Goal: Transaction & Acquisition: Purchase product/service

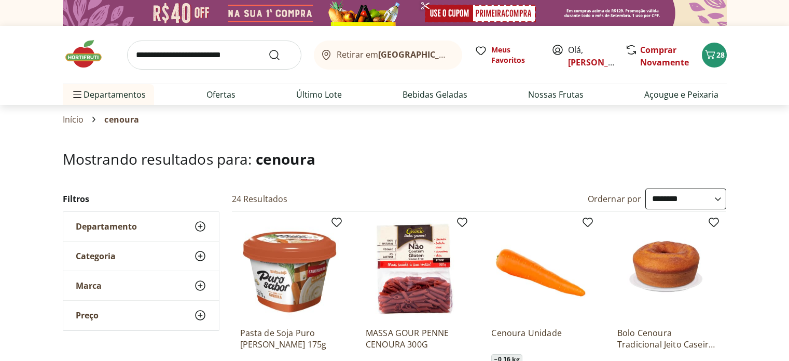
select select "**********"
click at [714, 54] on icon "Carrinho" at bounding box center [710, 54] width 12 height 12
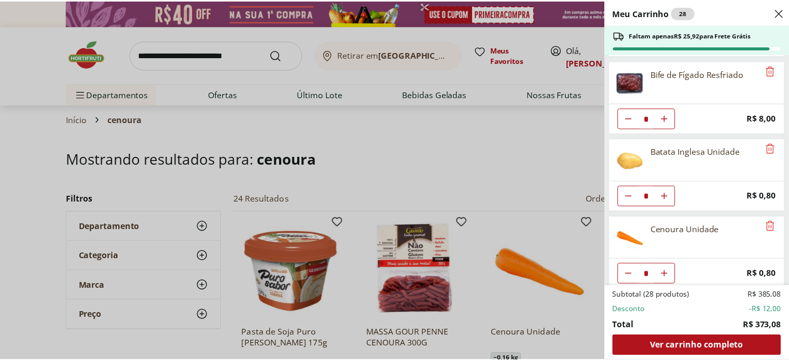
scroll to position [235, 0]
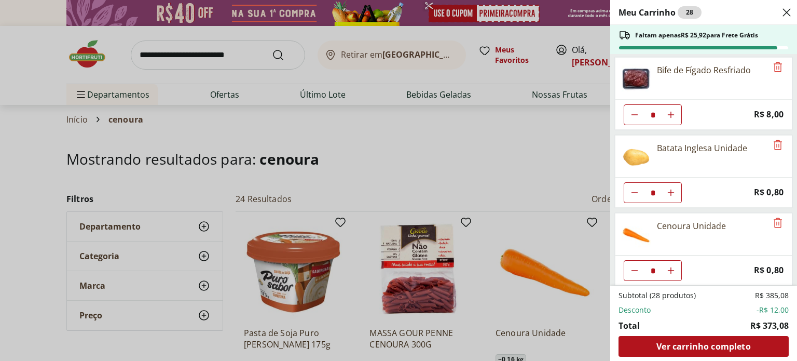
click at [517, 157] on div "Meu Carrinho 28 Faltam apenas R$ 25,92 para Frete Grátis Iogurte Natural Desnat…" at bounding box center [398, 180] width 797 height 361
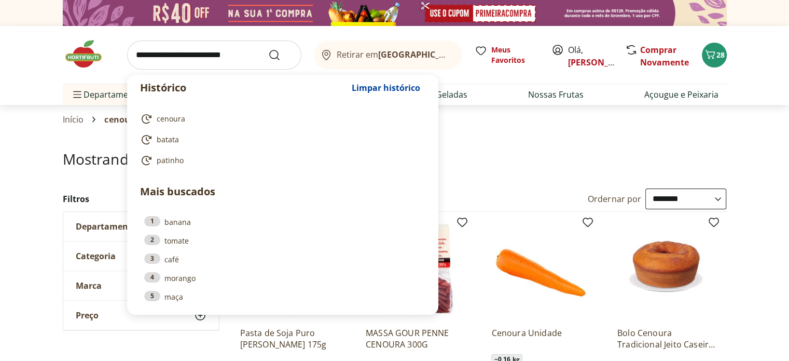
click at [210, 52] on input "search" at bounding box center [214, 54] width 174 height 29
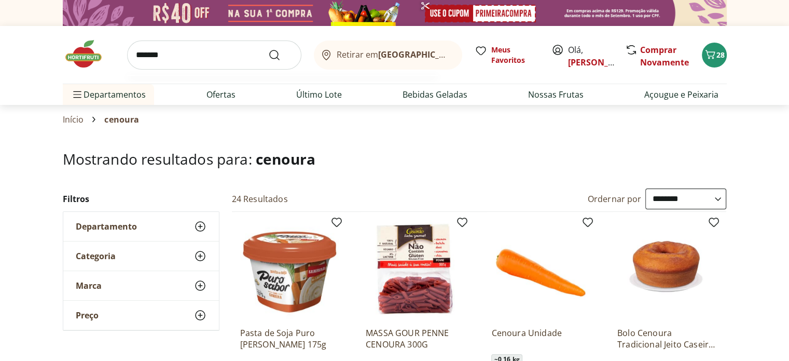
type input "*******"
click at [268, 49] on button "Submit Search" at bounding box center [280, 55] width 25 height 12
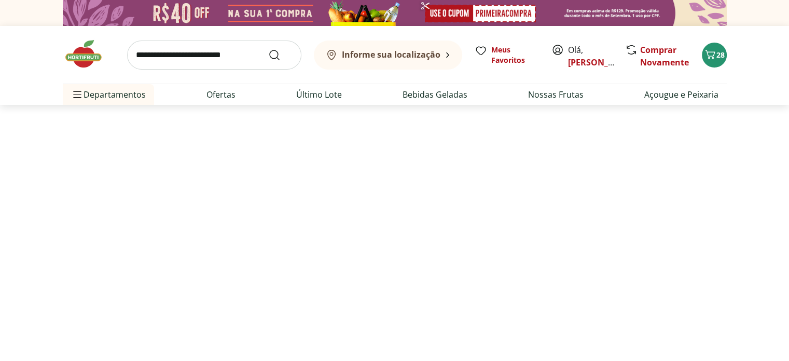
select select "**********"
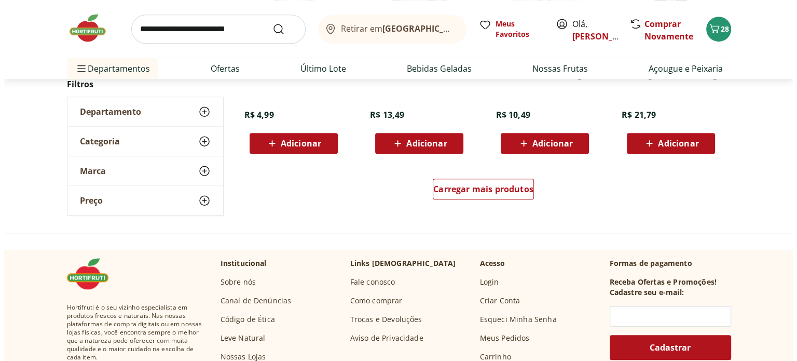
scroll to position [571, 0]
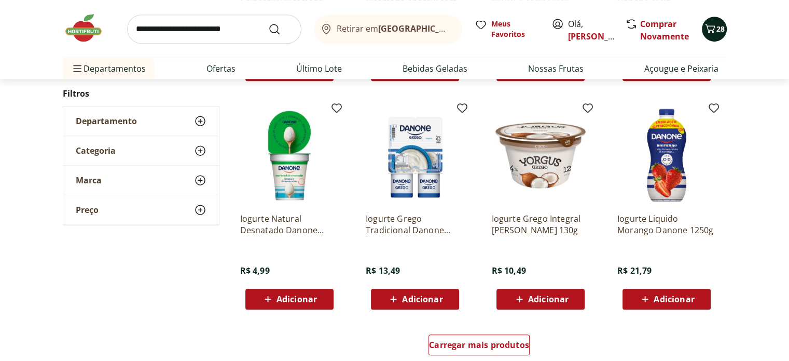
click at [710, 23] on icon "Carrinho" at bounding box center [710, 28] width 12 height 12
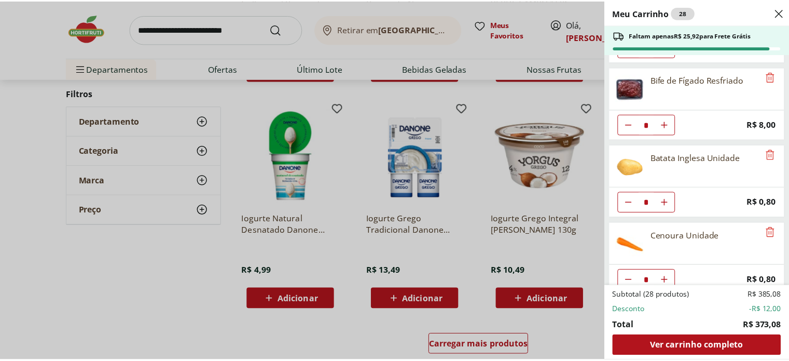
scroll to position [235, 0]
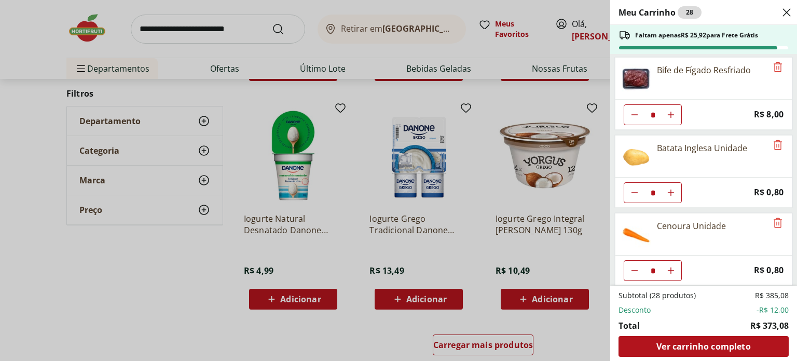
click at [251, 130] on div "Meu Carrinho 28 Faltam apenas R$ 25,92 para Frete Grátis Iogurte Natural Desnat…" at bounding box center [398, 180] width 797 height 361
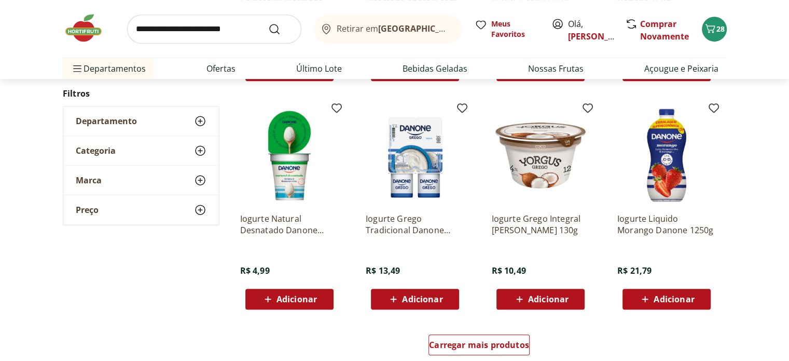
click at [233, 22] on input "search" at bounding box center [214, 29] width 174 height 29
type input "**********"
click at [268, 23] on button "Submit Search" at bounding box center [280, 29] width 25 height 12
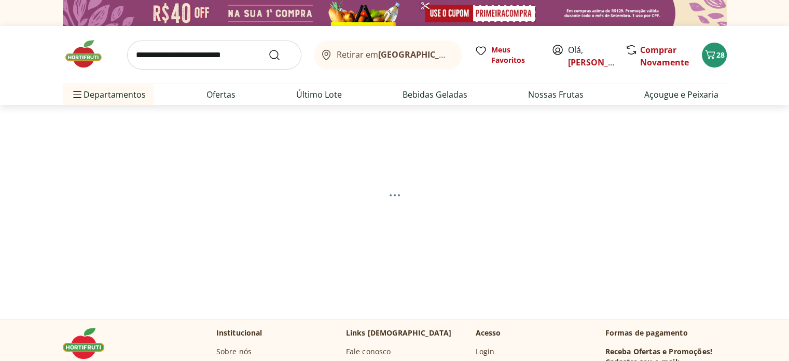
select select "**********"
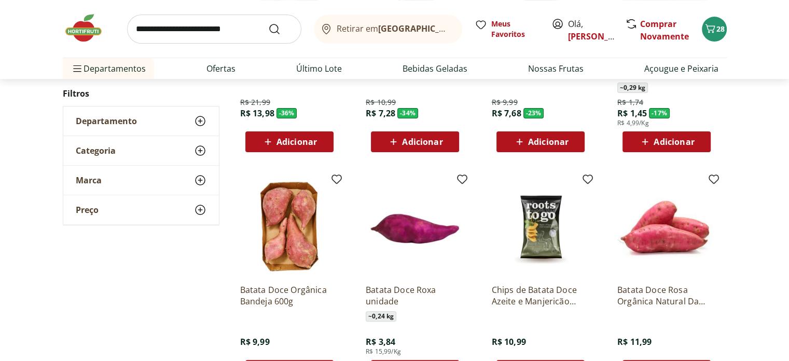
scroll to position [156, 0]
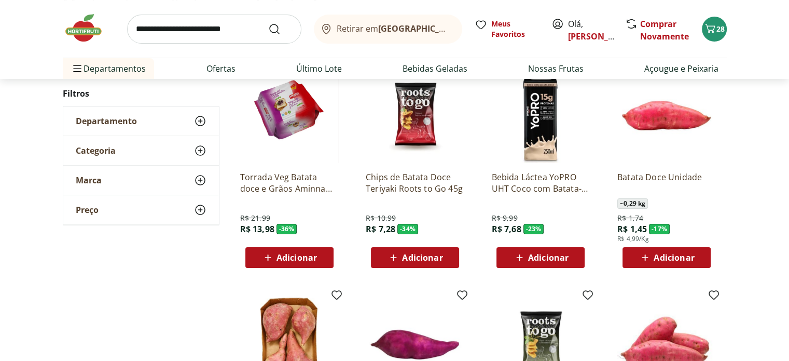
click at [693, 253] on span "Adicionar" at bounding box center [674, 257] width 40 height 8
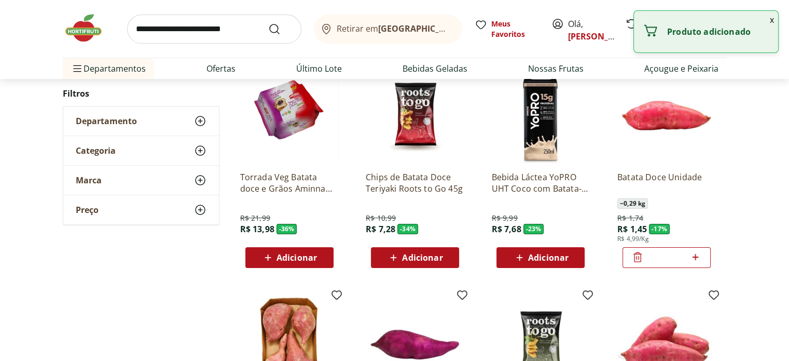
click at [695, 256] on icon at bounding box center [696, 257] width 6 height 6
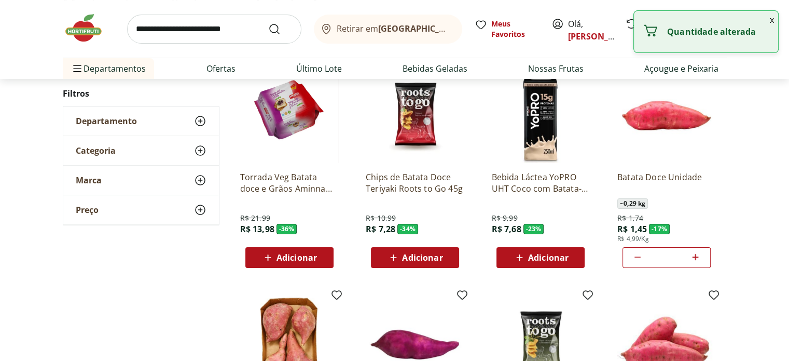
type input "*"
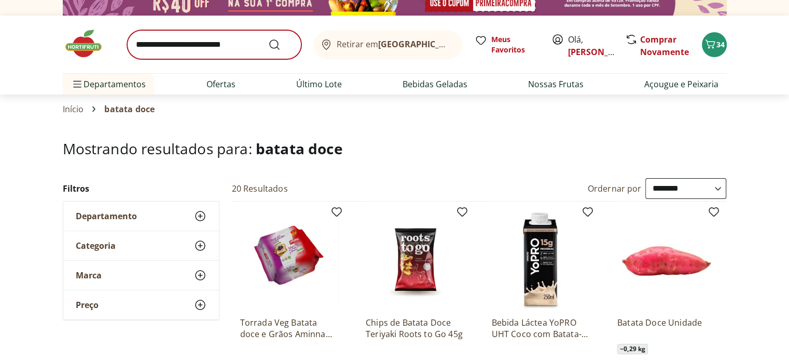
scroll to position [0, 0]
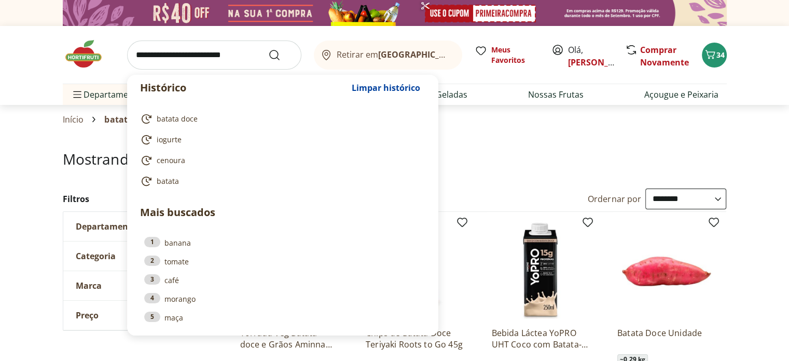
click at [202, 51] on input "search" at bounding box center [214, 54] width 174 height 29
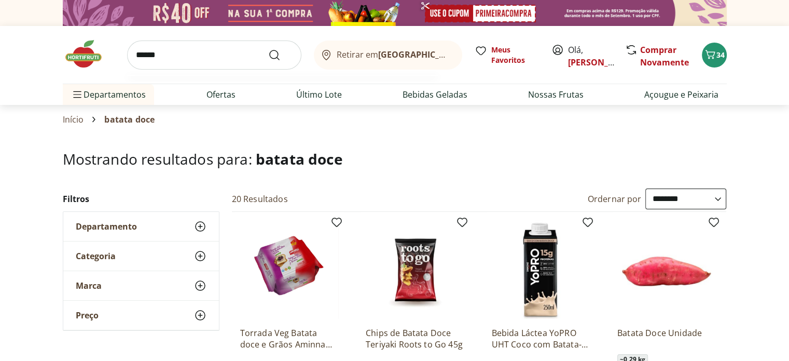
type input "******"
click at [268, 49] on button "Submit Search" at bounding box center [280, 55] width 25 height 12
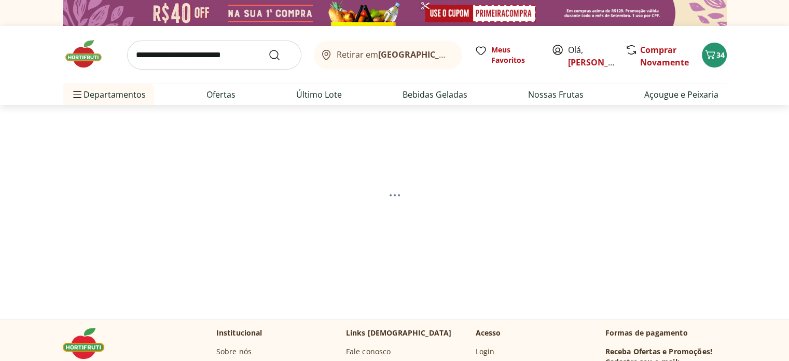
select select "**********"
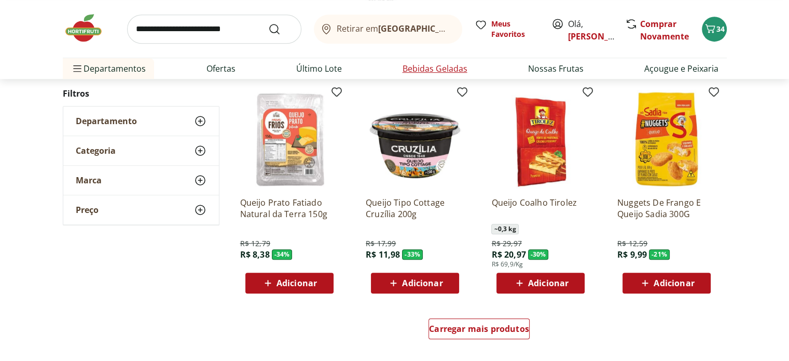
scroll to position [571, 0]
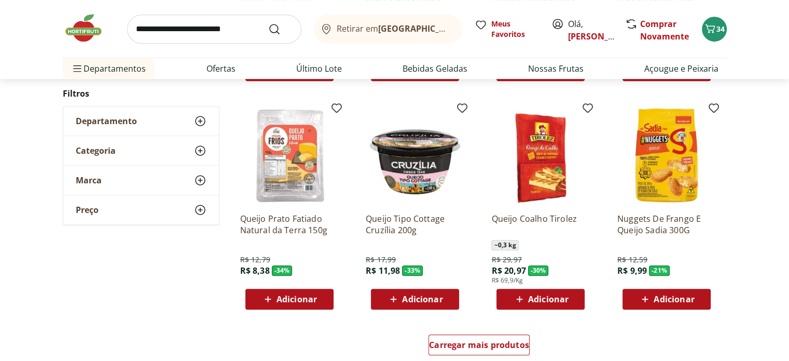
click at [291, 299] on span "Adicionar" at bounding box center [297, 299] width 40 height 8
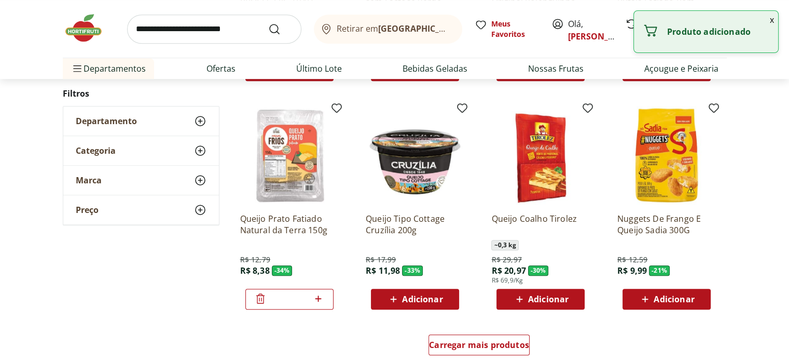
click at [320, 296] on icon at bounding box center [318, 298] width 13 height 12
type input "*"
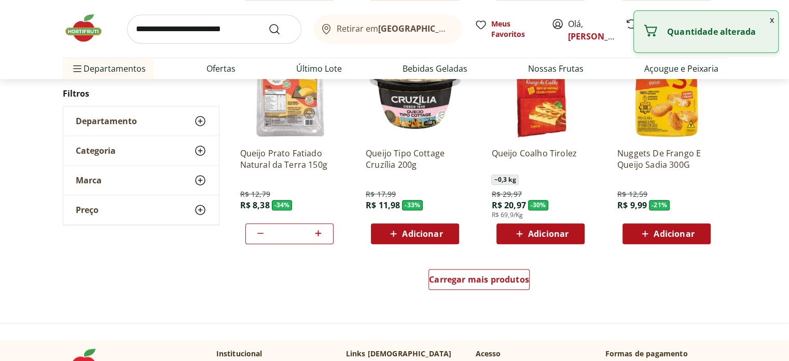
scroll to position [778, 0]
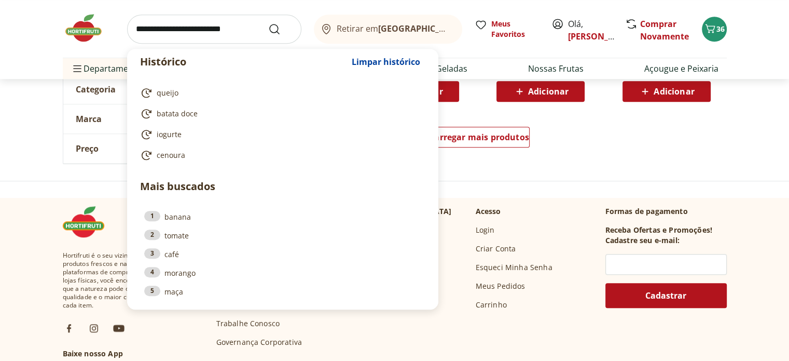
click at [200, 36] on input "search" at bounding box center [214, 29] width 174 height 29
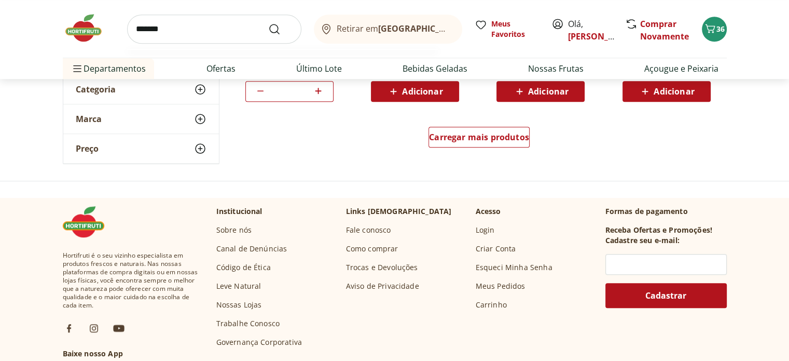
type input "*******"
click at [268, 23] on button "Submit Search" at bounding box center [280, 29] width 25 height 12
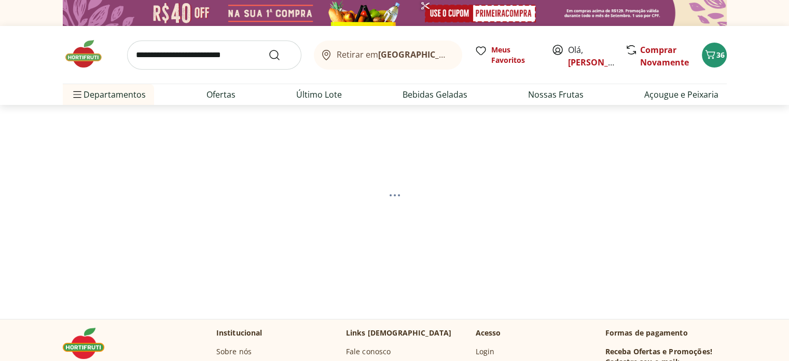
select select "**********"
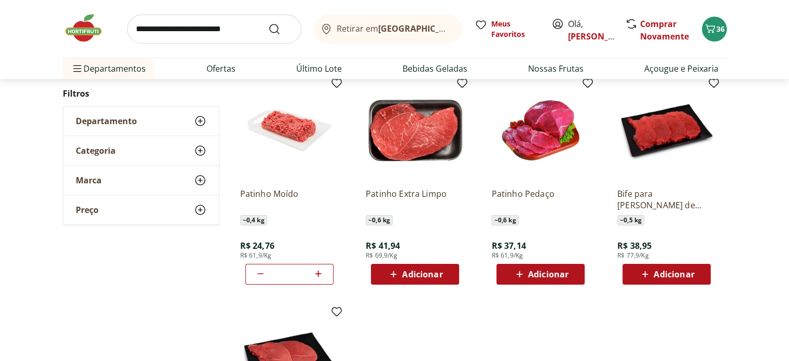
scroll to position [156, 0]
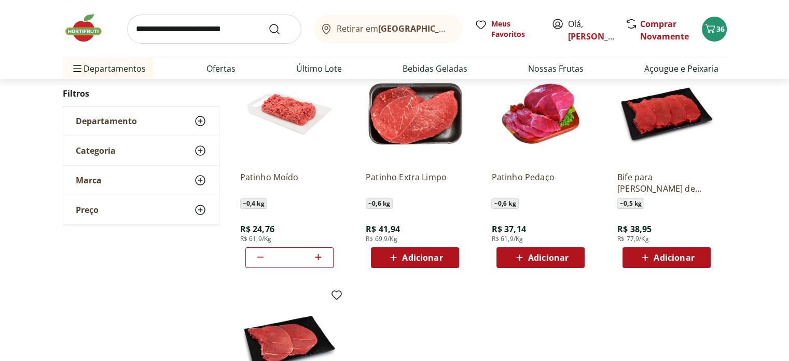
click at [319, 258] on icon at bounding box center [318, 257] width 13 height 12
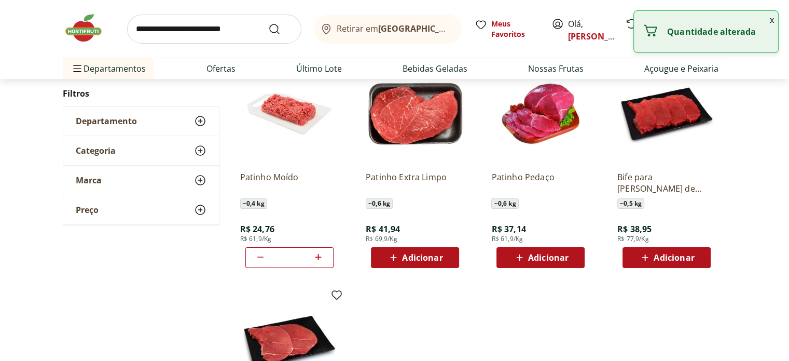
click at [319, 258] on icon at bounding box center [318, 257] width 13 height 12
type input "**"
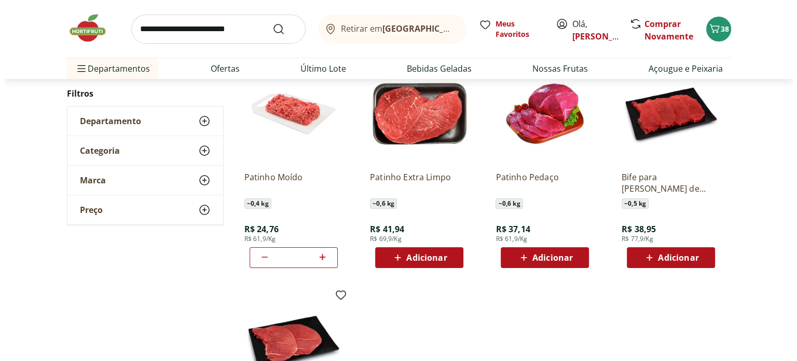
scroll to position [0, 0]
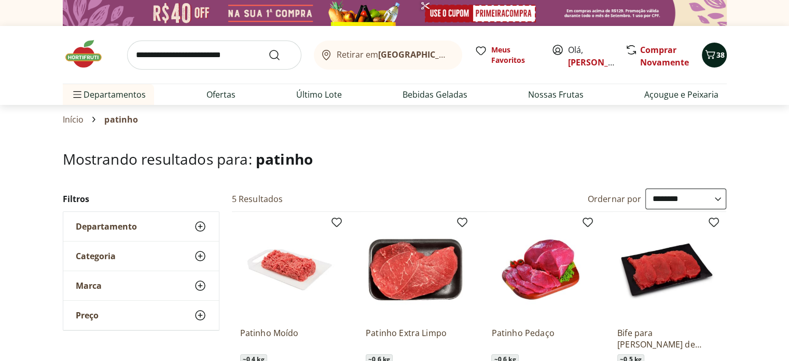
click at [712, 59] on icon "Carrinho" at bounding box center [710, 54] width 12 height 12
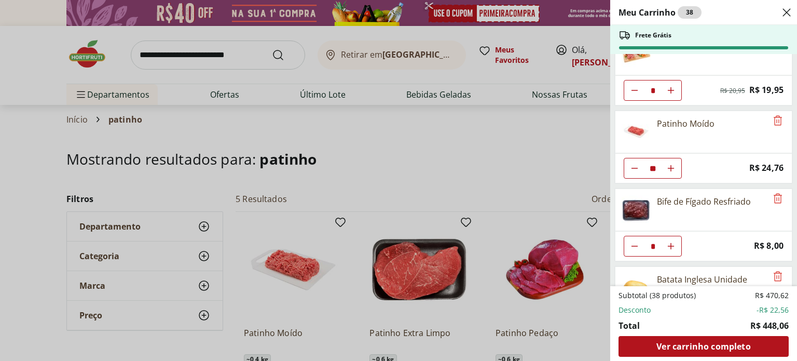
scroll to position [208, 0]
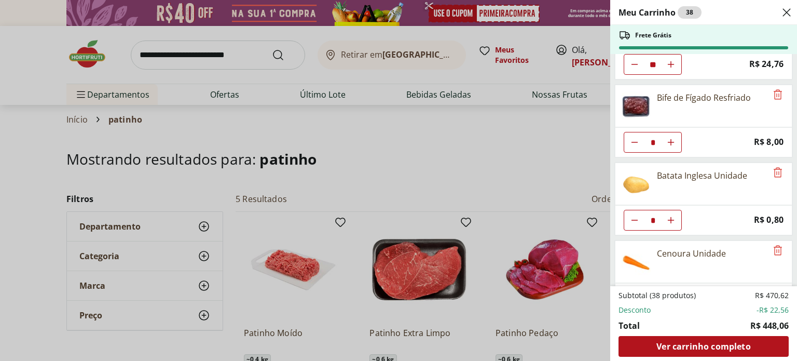
click at [674, 216] on icon "Aumentar Quantidade" at bounding box center [671, 220] width 8 height 8
type input "**"
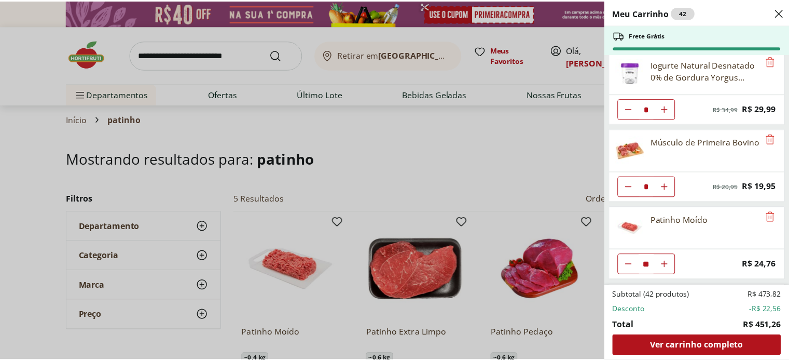
scroll to position [0, 0]
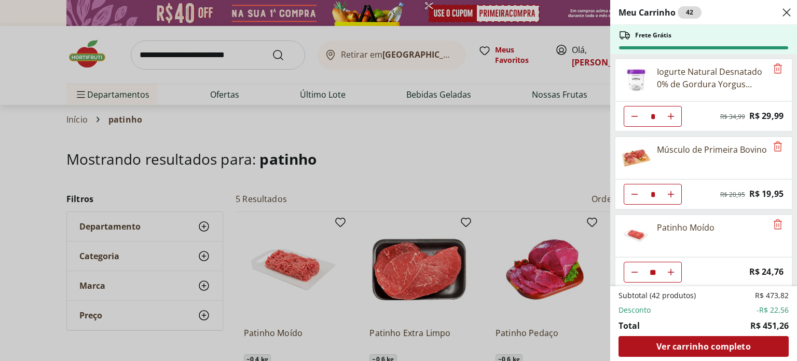
click at [508, 137] on div "Meu Carrinho 42 Frete Grátis Iogurte Natural Desnatado 0% de Gordura Yorgus 500…" at bounding box center [398, 180] width 797 height 361
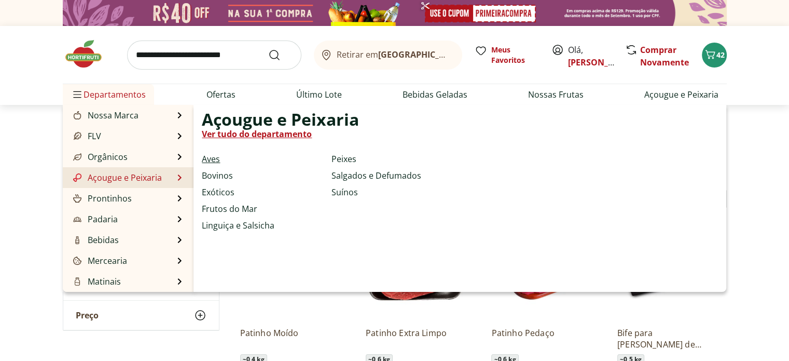
click at [210, 158] on link "Aves" at bounding box center [211, 159] width 18 height 12
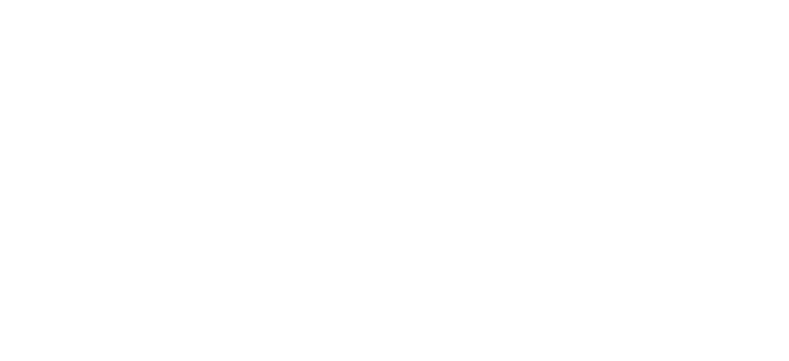
select select "**********"
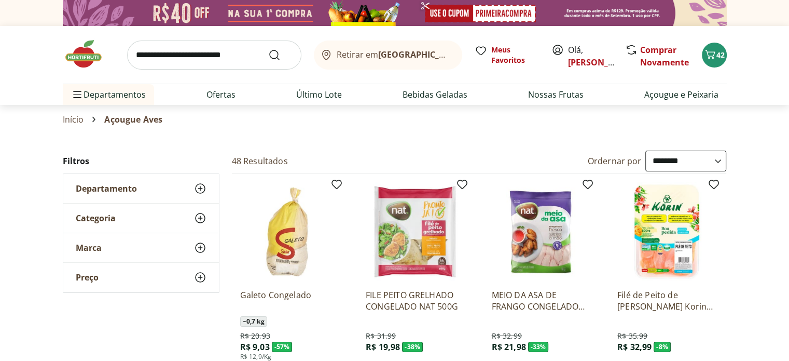
click at [720, 166] on select "**********" at bounding box center [686, 161] width 81 height 21
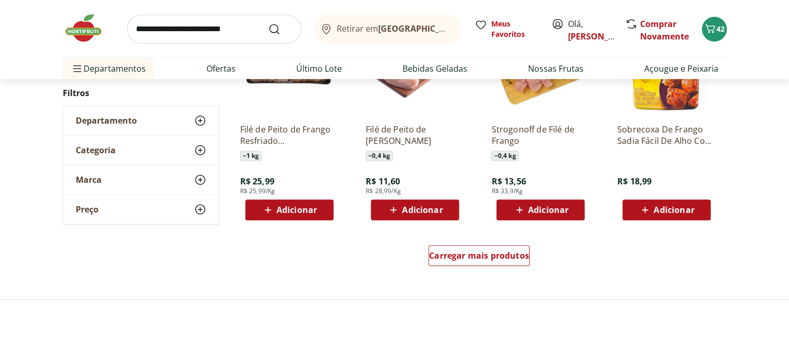
scroll to position [623, 0]
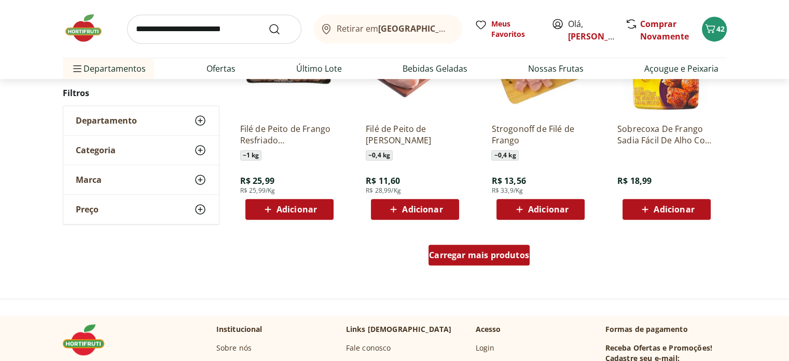
click at [477, 251] on span "Carregar mais produtos" at bounding box center [479, 255] width 100 height 8
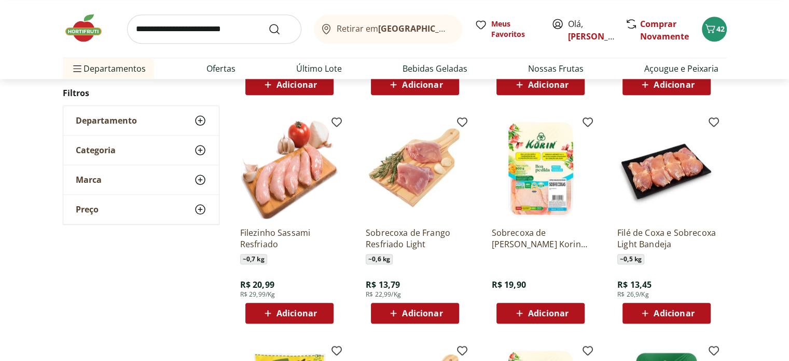
scroll to position [986, 0]
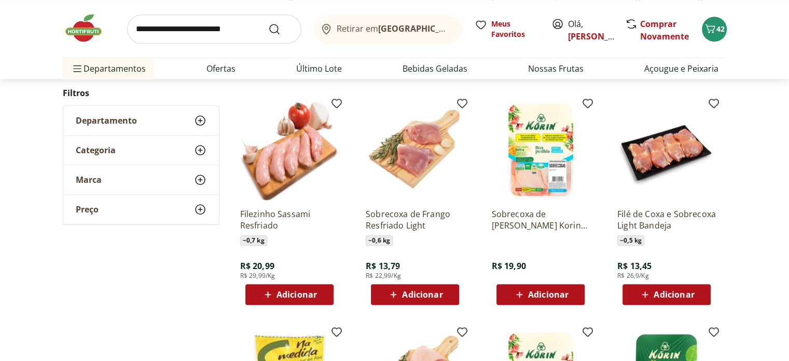
click at [675, 290] on span "Adicionar" at bounding box center [674, 294] width 40 height 8
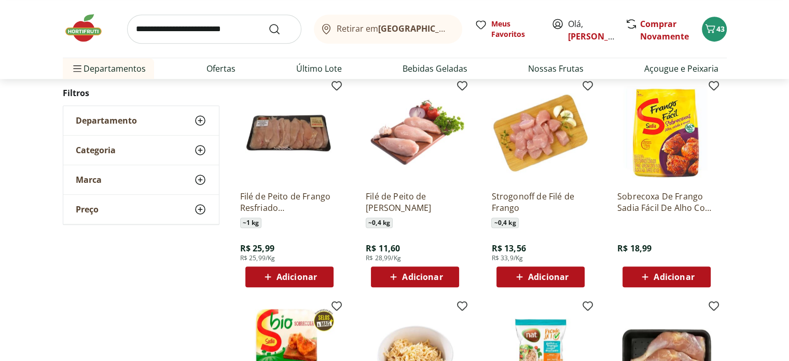
scroll to position [519, 0]
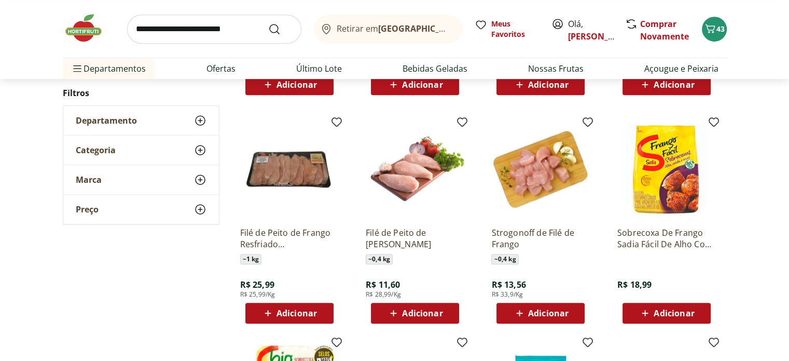
click at [278, 313] on span "Adicionar" at bounding box center [297, 313] width 40 height 8
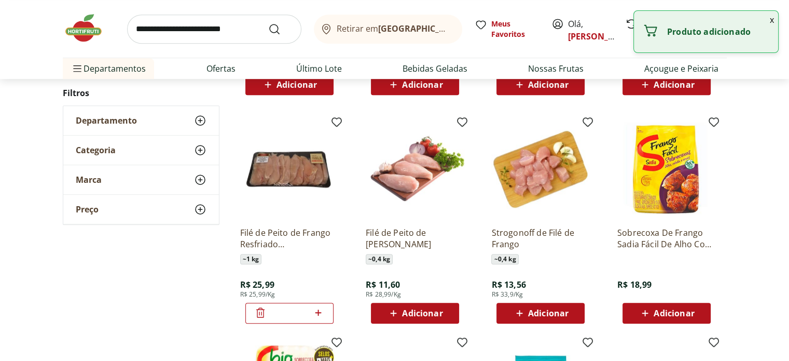
click at [318, 313] on icon at bounding box center [319, 312] width 6 height 6
type input "*"
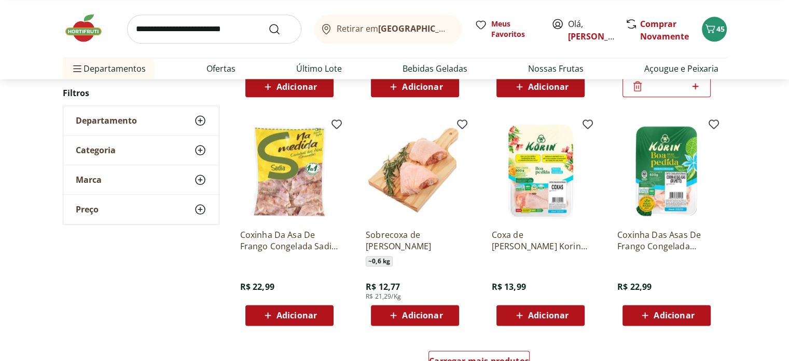
scroll to position [1246, 0]
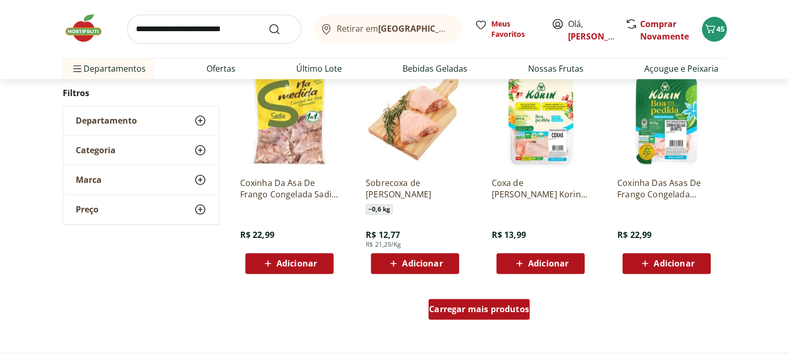
click at [489, 312] on span "Carregar mais produtos" at bounding box center [479, 309] width 100 height 8
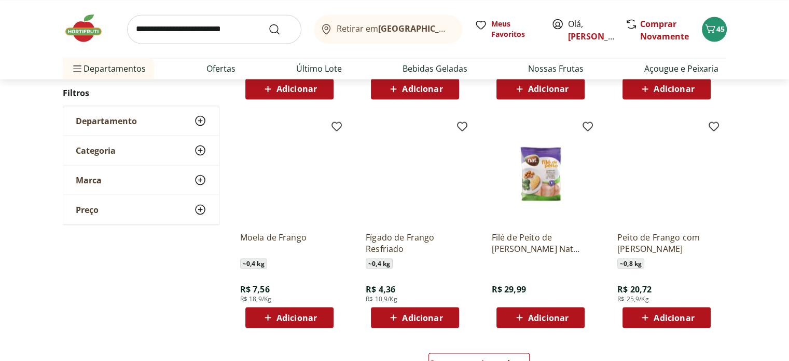
scroll to position [1920, 0]
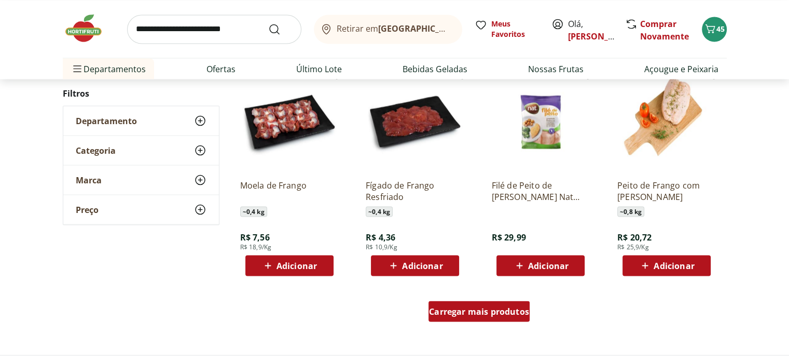
click at [502, 317] on div "Carregar mais produtos" at bounding box center [479, 310] width 101 height 21
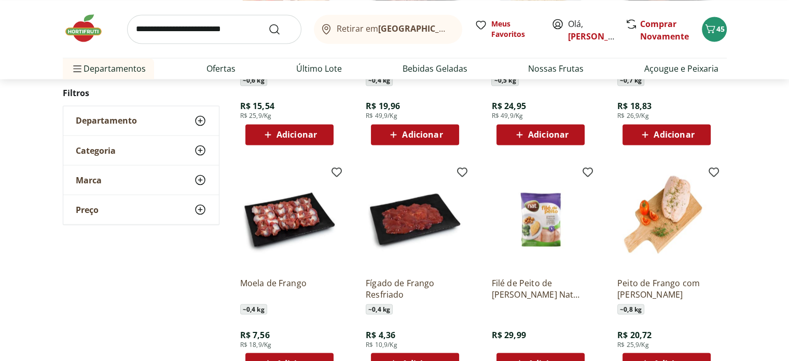
scroll to position [1765, 0]
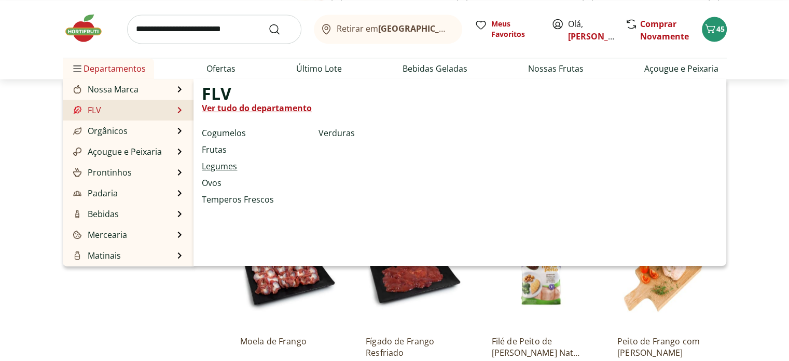
click at [226, 165] on link "Legumes" at bounding box center [219, 166] width 35 height 12
select select "**********"
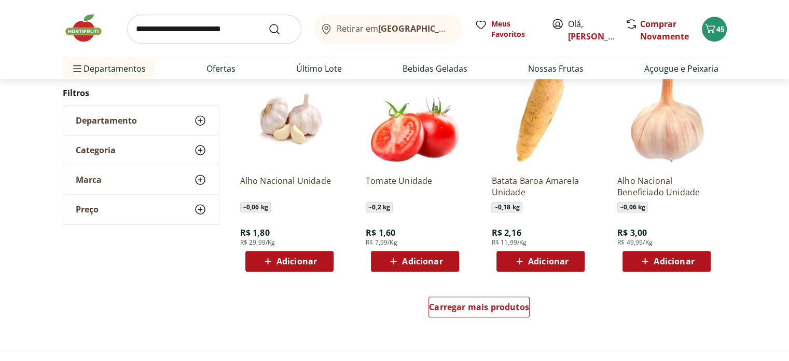
scroll to position [623, 0]
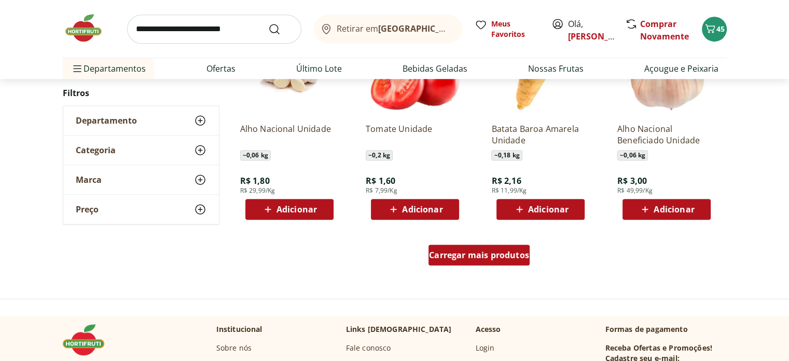
click at [473, 251] on span "Carregar mais produtos" at bounding box center [479, 255] width 100 height 8
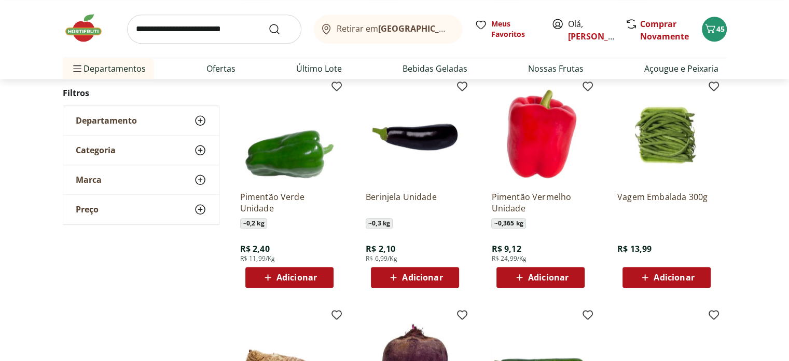
scroll to position [986, 0]
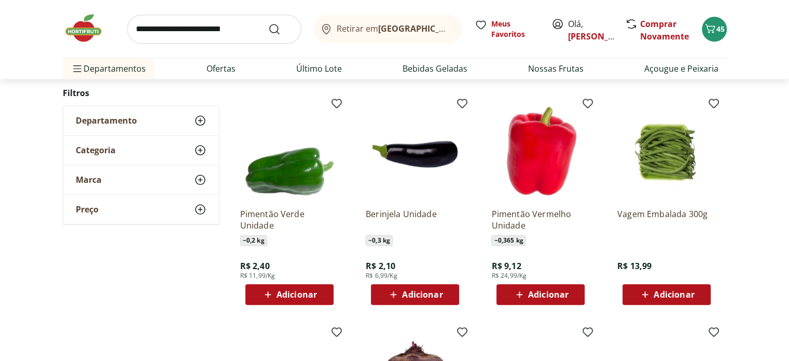
click at [688, 290] on span "Adicionar" at bounding box center [674, 294] width 40 height 8
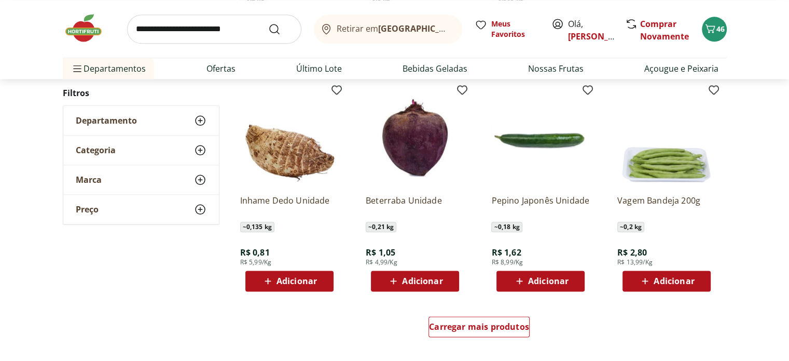
scroll to position [1246, 0]
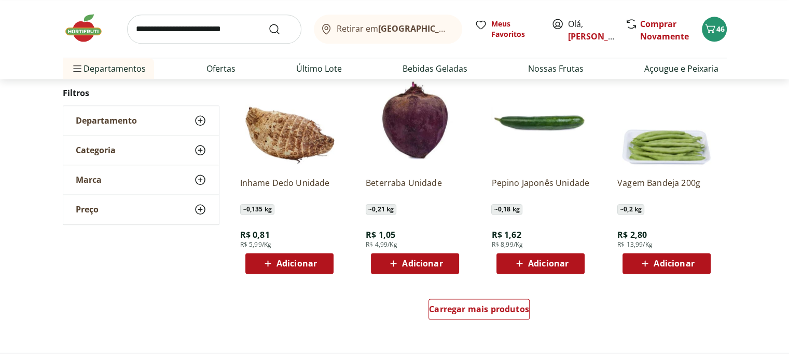
click at [551, 256] on div "Adicionar" at bounding box center [541, 263] width 72 height 19
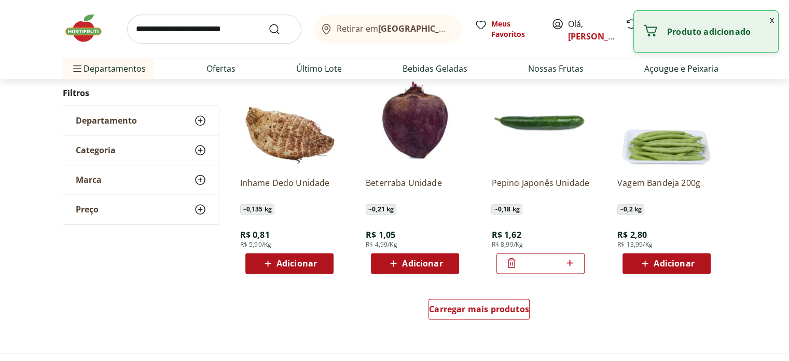
click at [571, 261] on icon at bounding box center [570, 262] width 13 height 12
type input "*"
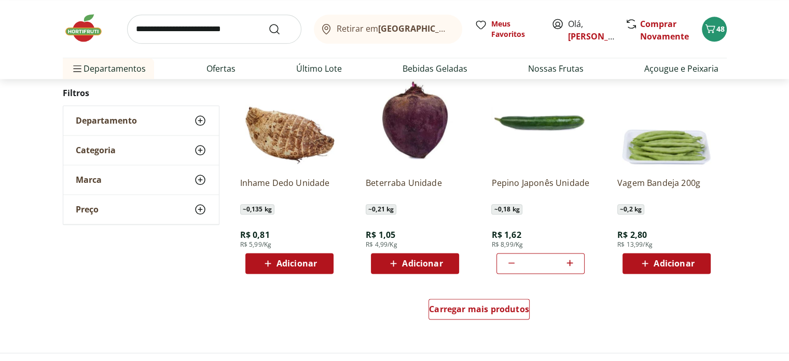
click at [301, 263] on span "Adicionar" at bounding box center [297, 263] width 40 height 8
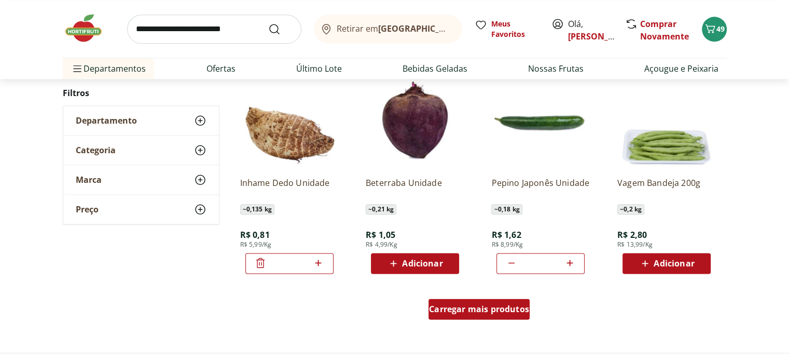
click at [501, 307] on span "Carregar mais produtos" at bounding box center [479, 309] width 100 height 8
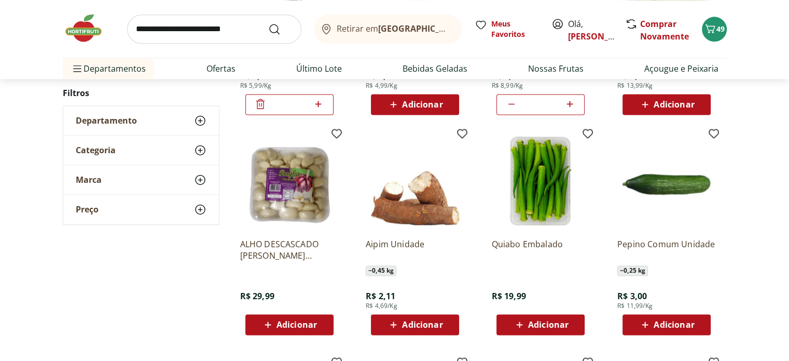
scroll to position [1505, 0]
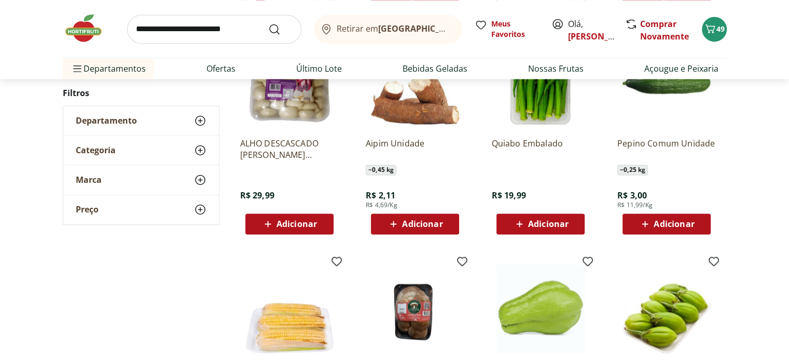
click at [301, 224] on span "Adicionar" at bounding box center [297, 224] width 40 height 8
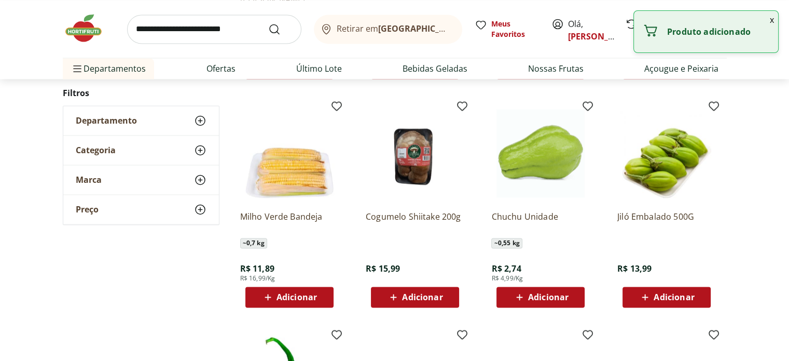
scroll to position [1661, 0]
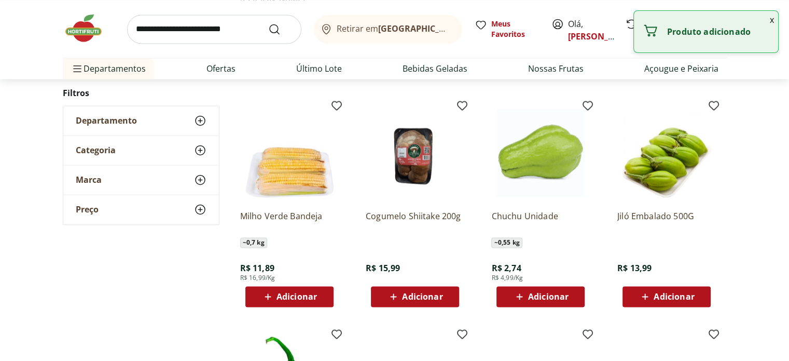
click at [544, 294] on span "Adicionar" at bounding box center [548, 296] width 40 height 8
click at [569, 293] on icon at bounding box center [570, 296] width 13 height 12
type input "*"
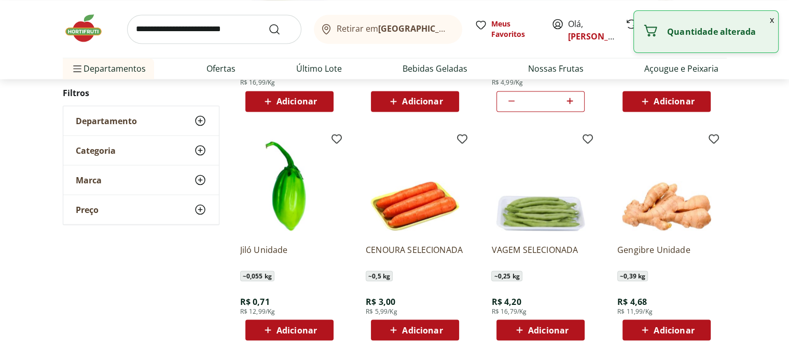
scroll to position [1920, 0]
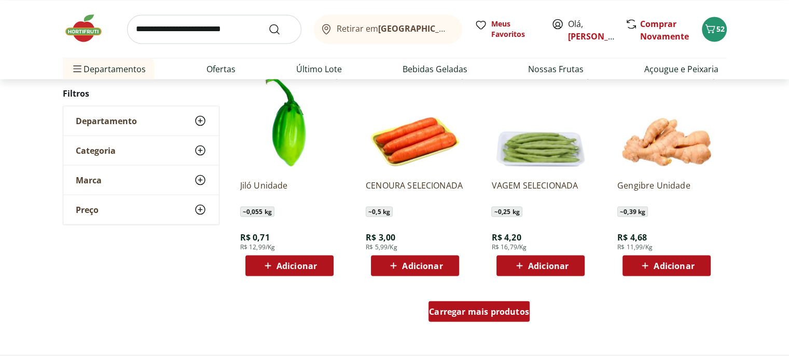
click at [508, 312] on span "Carregar mais produtos" at bounding box center [479, 311] width 100 height 8
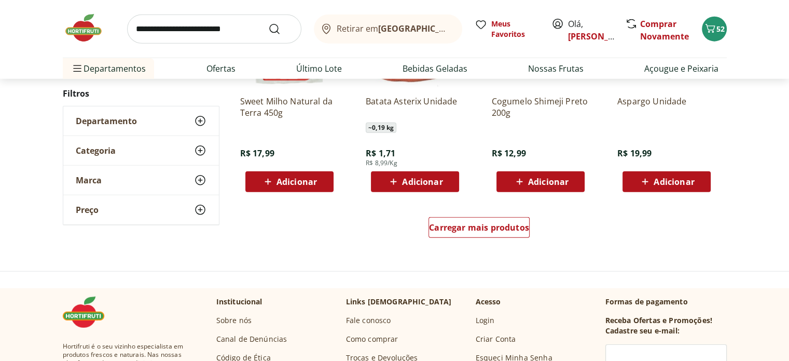
scroll to position [2699, 0]
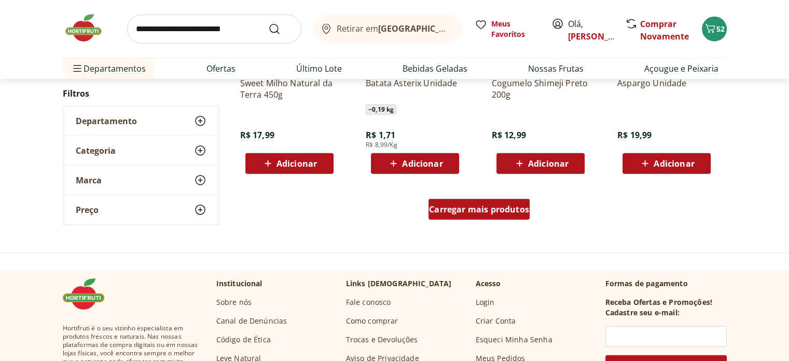
click at [478, 205] on span "Carregar mais produtos" at bounding box center [479, 209] width 100 height 8
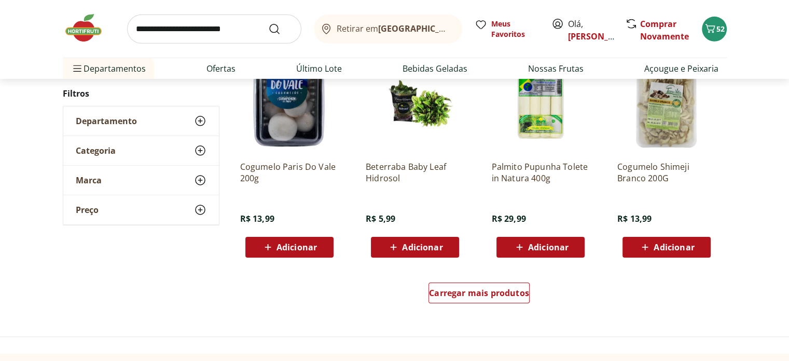
scroll to position [3321, 0]
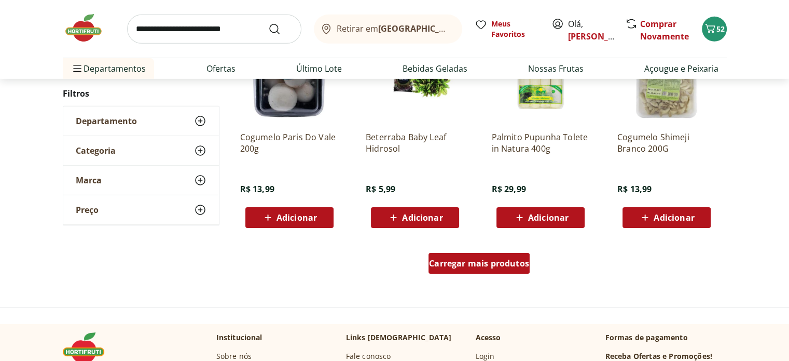
click at [475, 265] on span "Carregar mais produtos" at bounding box center [479, 263] width 100 height 8
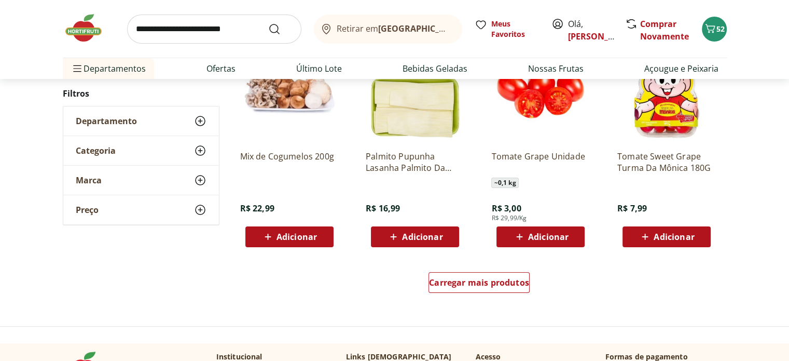
scroll to position [3996, 0]
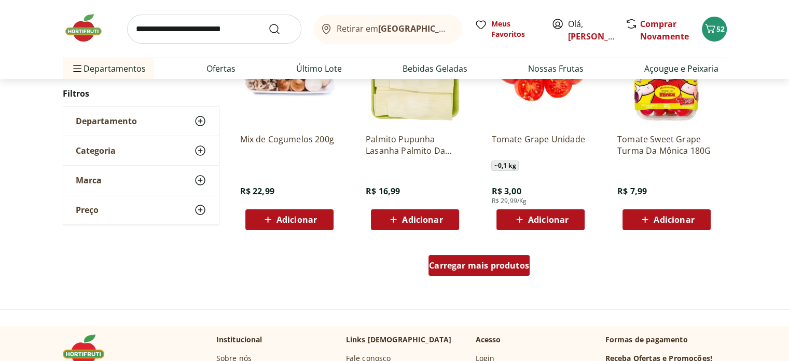
click at [525, 268] on span "Carregar mais produtos" at bounding box center [479, 265] width 100 height 8
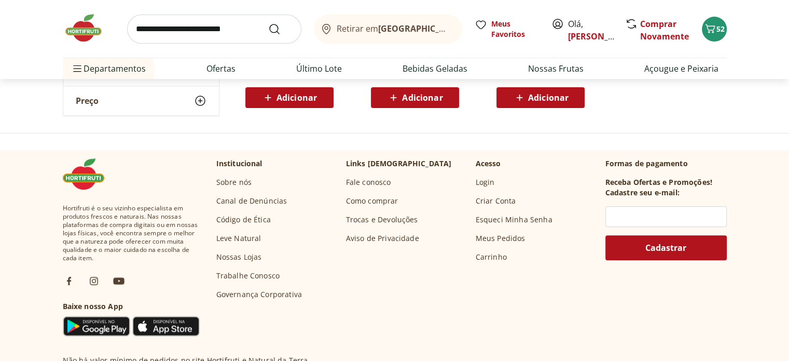
scroll to position [353, 0]
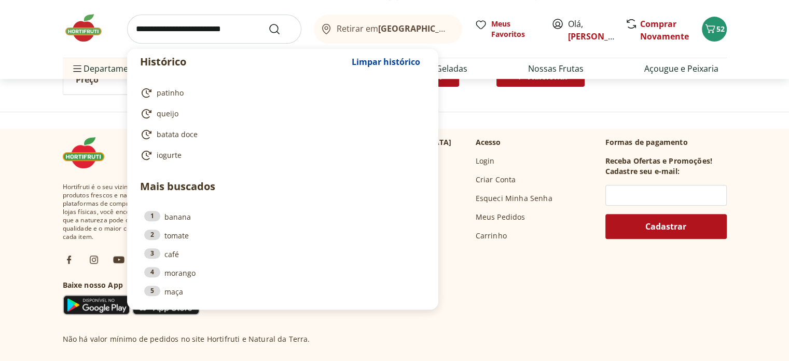
click at [240, 39] on input "search" at bounding box center [214, 29] width 174 height 29
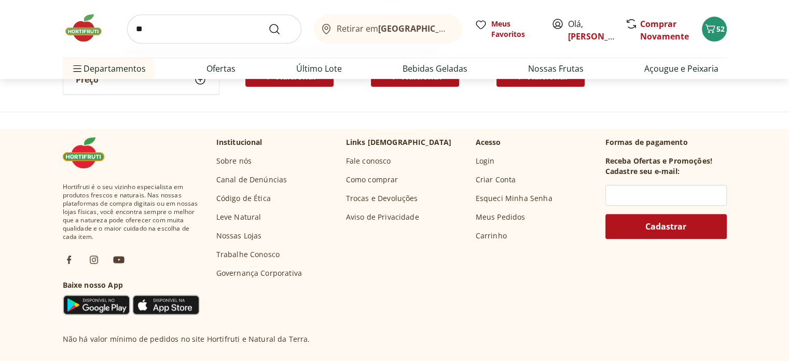
type input "***"
click button "Submit Search" at bounding box center [280, 29] width 25 height 12
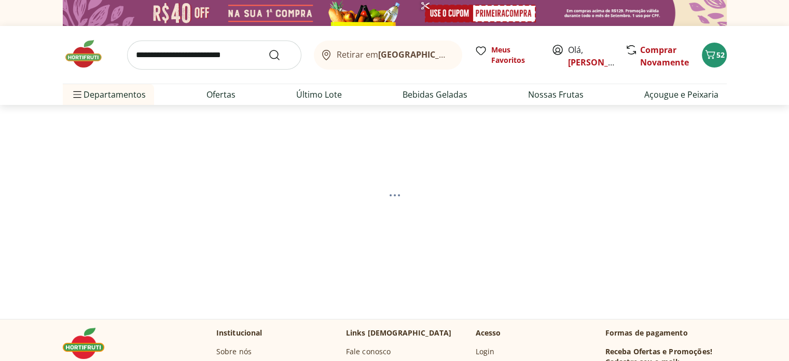
select select "**********"
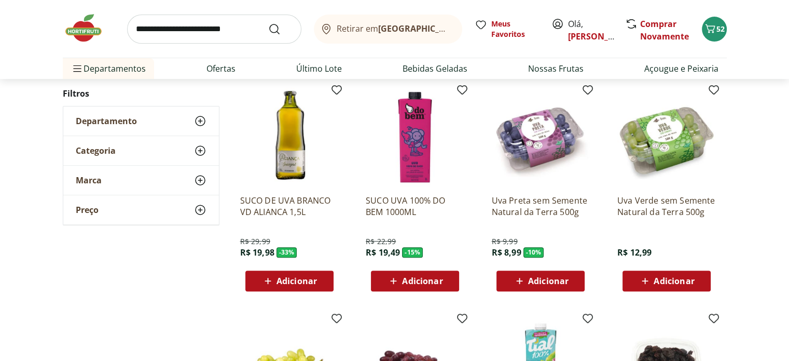
scroll to position [363, 0]
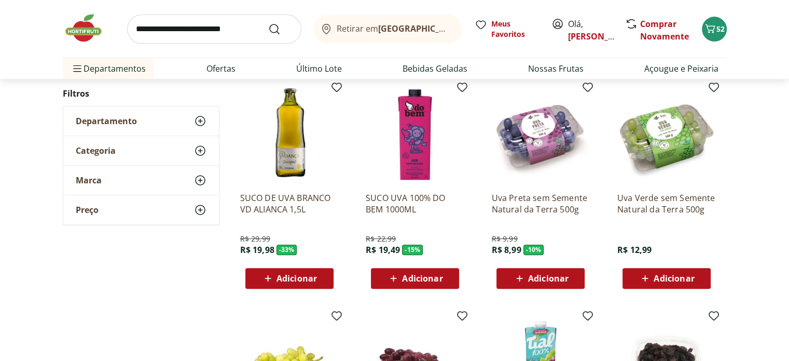
click at [687, 281] on span "Adicionar" at bounding box center [674, 278] width 40 height 8
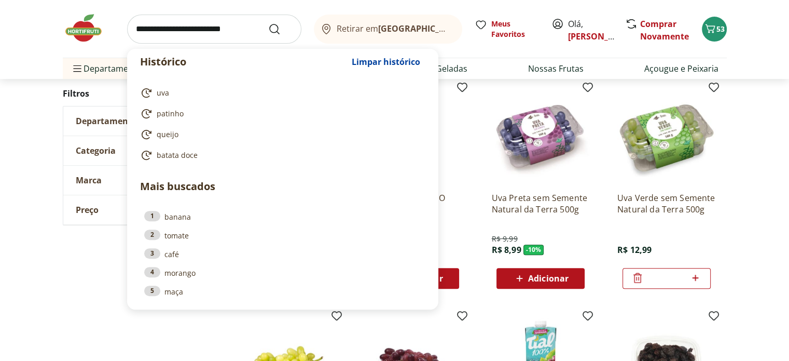
click at [227, 17] on input "search" at bounding box center [214, 29] width 174 height 29
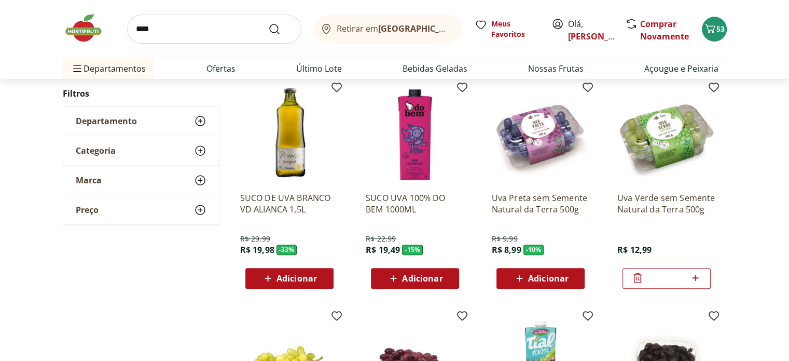
type input "****"
click at [268, 23] on button "Submit Search" at bounding box center [280, 29] width 25 height 12
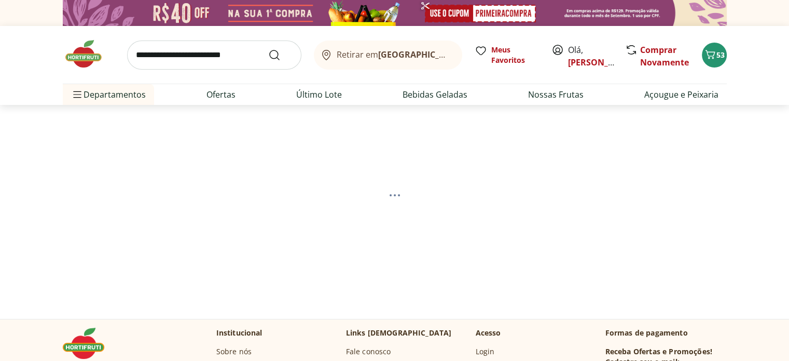
select select "**********"
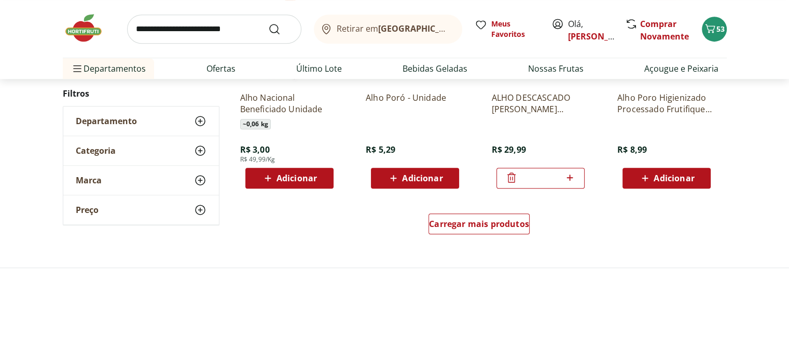
scroll to position [727, 0]
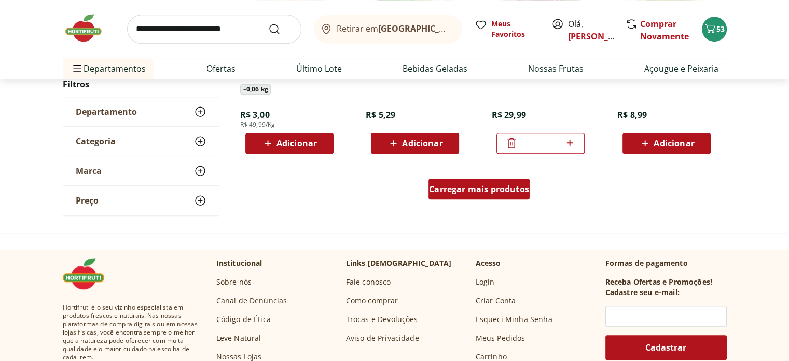
click at [489, 185] on span "Carregar mais produtos" at bounding box center [479, 189] width 100 height 8
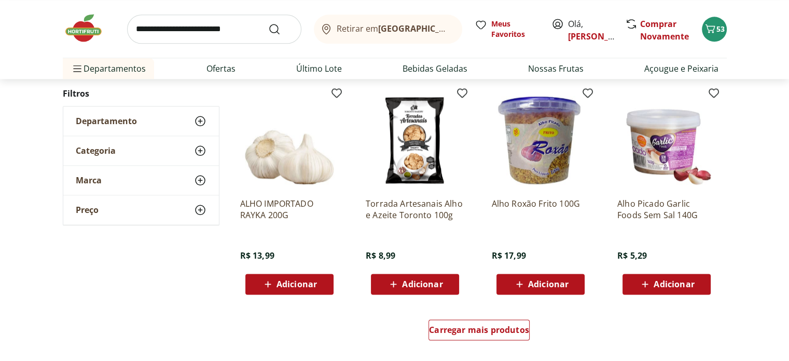
scroll to position [1297, 0]
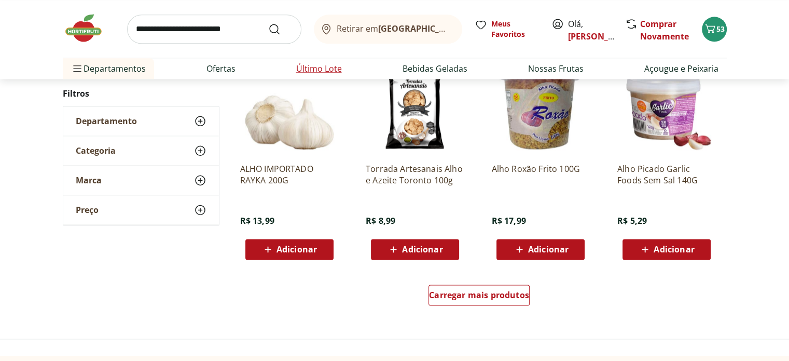
click at [316, 69] on link "Último Lote" at bounding box center [319, 68] width 46 height 12
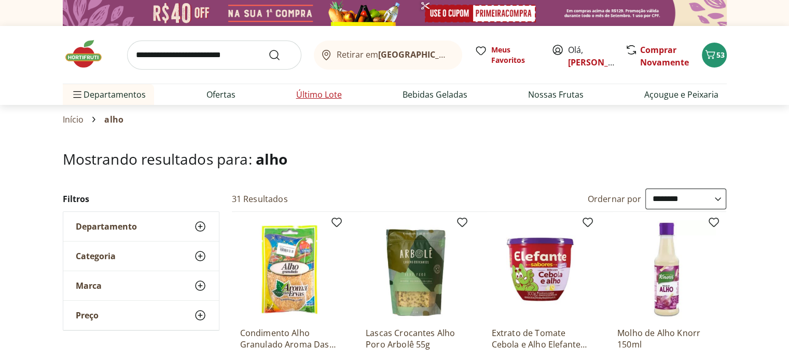
select select "**********"
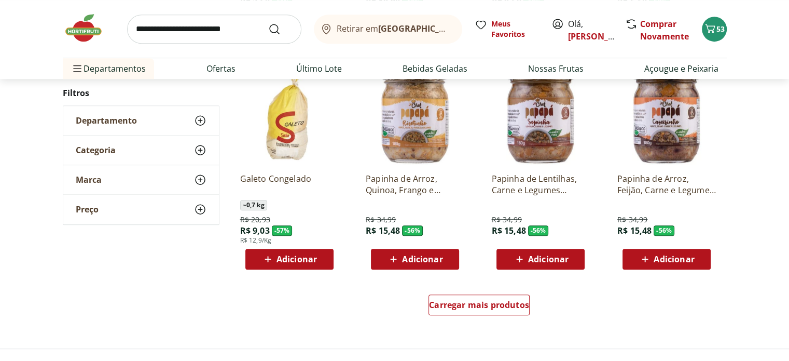
scroll to position [571, 0]
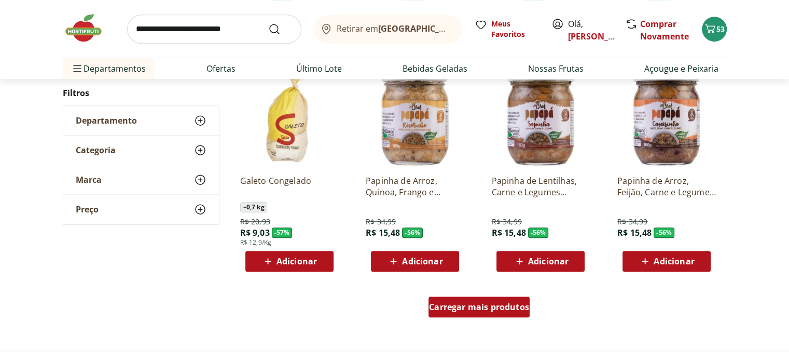
click at [481, 307] on span "Carregar mais produtos" at bounding box center [479, 307] width 100 height 8
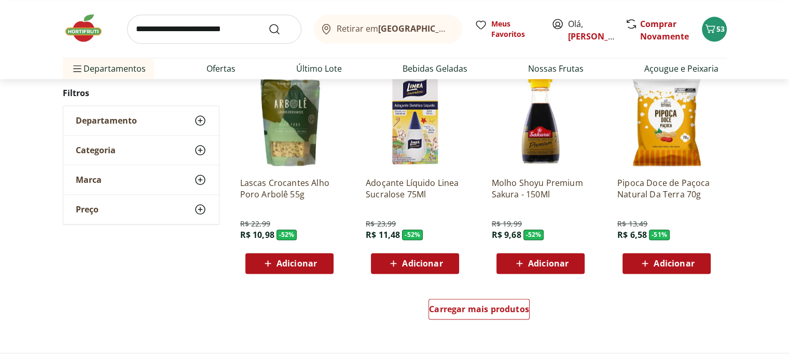
scroll to position [1349, 0]
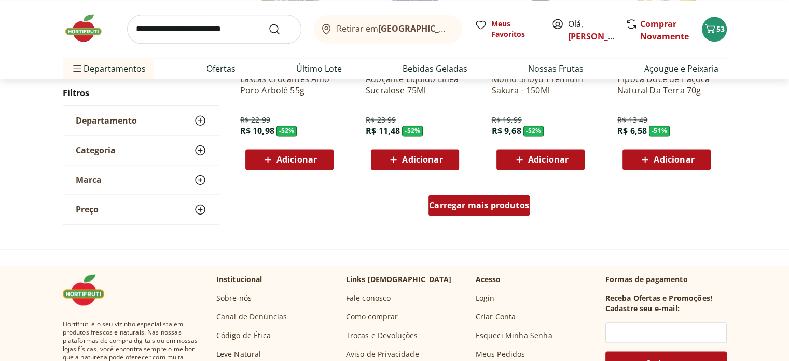
click at [472, 205] on span "Carregar mais produtos" at bounding box center [479, 205] width 100 height 8
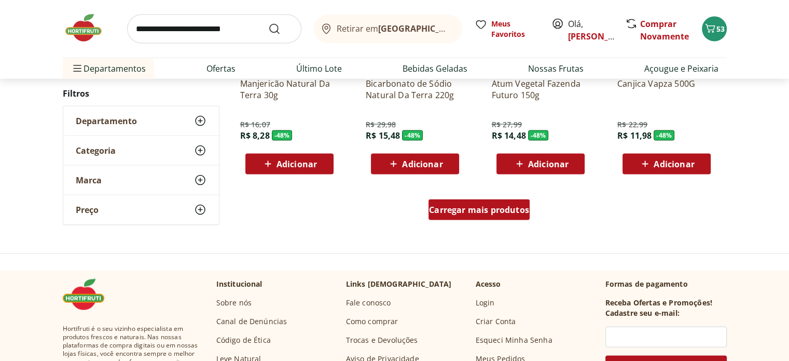
scroll to position [2024, 0]
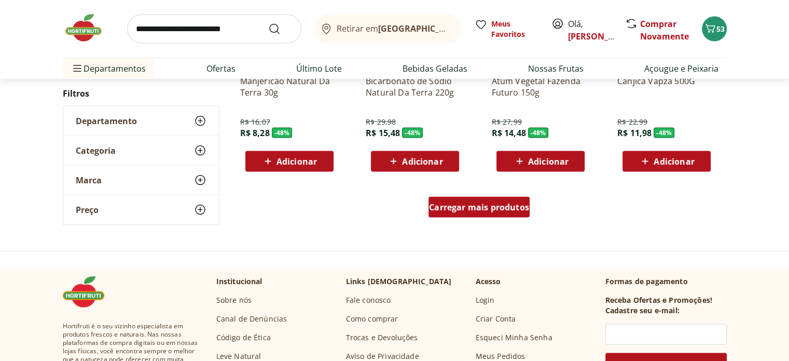
click at [474, 208] on span "Carregar mais produtos" at bounding box center [479, 207] width 100 height 8
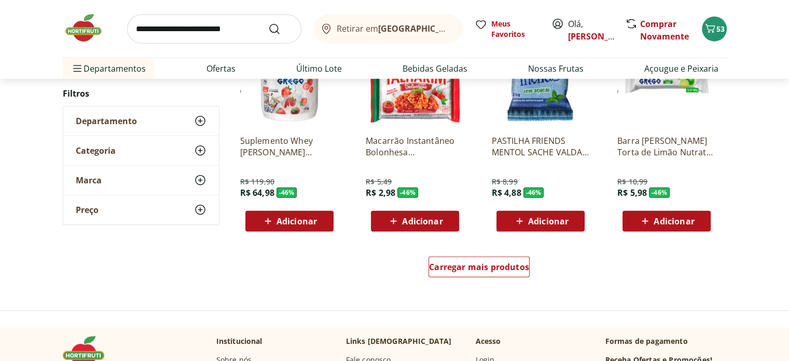
scroll to position [2647, 0]
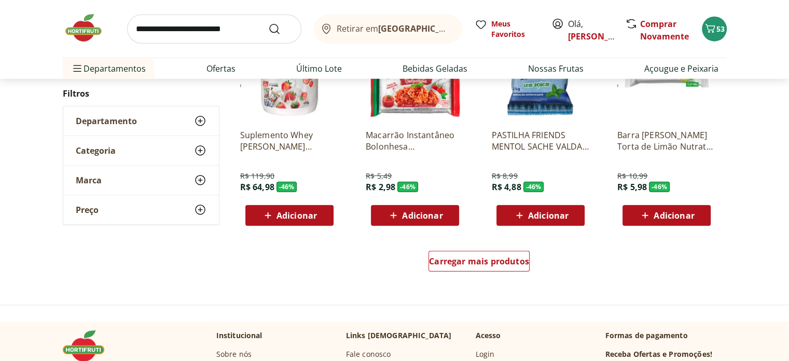
click at [248, 33] on input "search" at bounding box center [214, 29] width 174 height 29
type input "*********"
click at [268, 23] on button "Submit Search" at bounding box center [280, 29] width 25 height 12
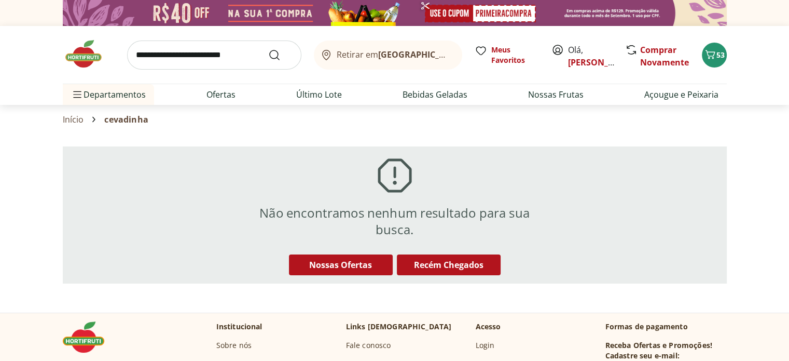
click at [206, 61] on input "search" at bounding box center [214, 54] width 174 height 29
type input "******"
click at [268, 49] on button "Submit Search" at bounding box center [280, 55] width 25 height 12
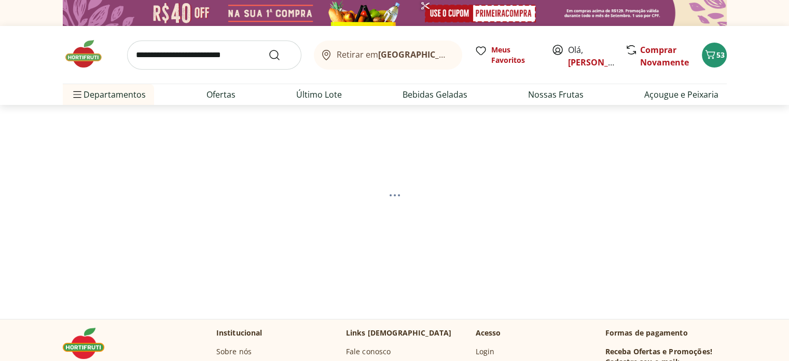
select select "**********"
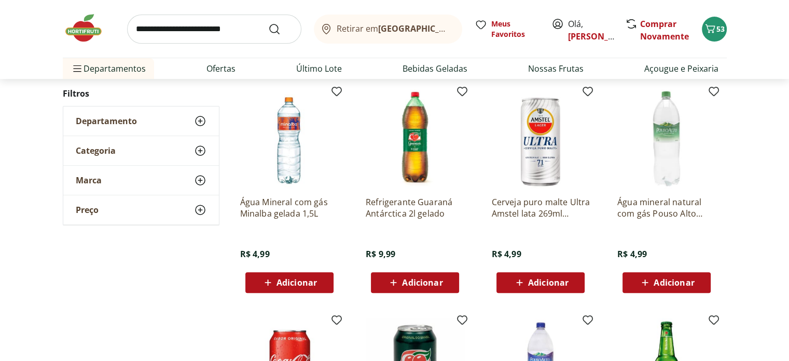
scroll to position [288, 0]
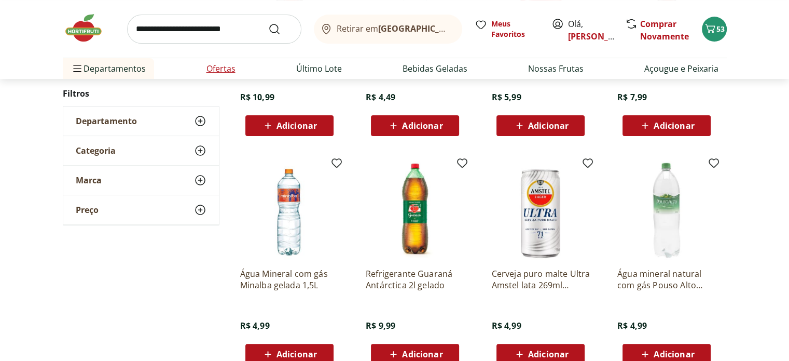
click at [210, 70] on link "Ofertas" at bounding box center [221, 68] width 29 height 12
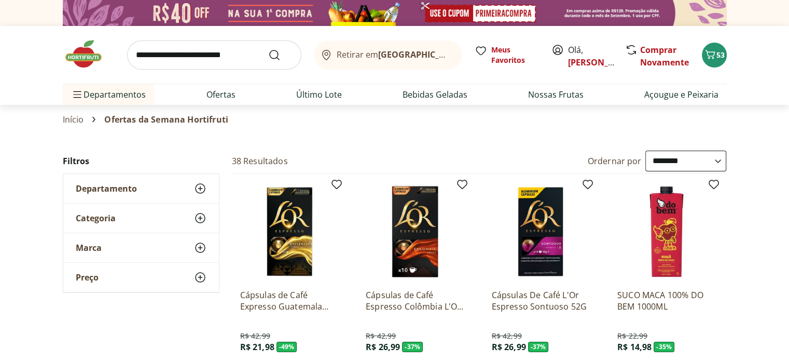
click at [713, 166] on select "**********" at bounding box center [686, 161] width 81 height 21
select select "**********"
click at [646, 151] on select "**********" at bounding box center [686, 161] width 81 height 21
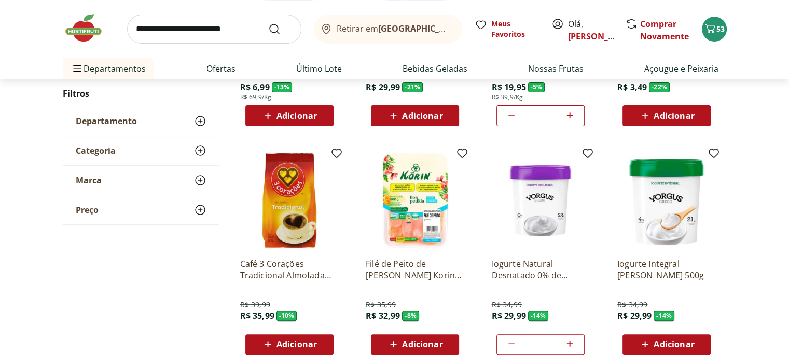
scroll to position [311, 0]
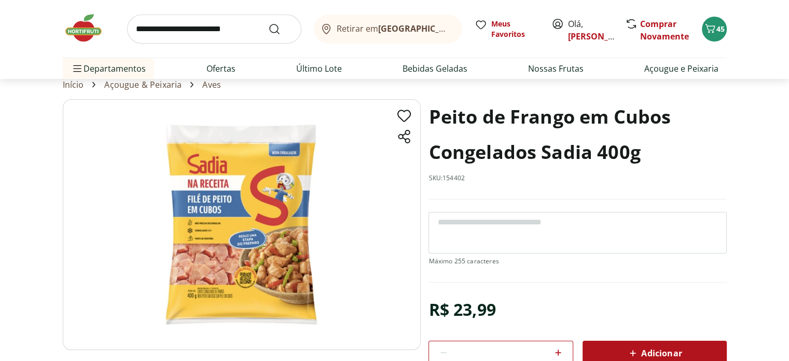
scroll to position [52, 0]
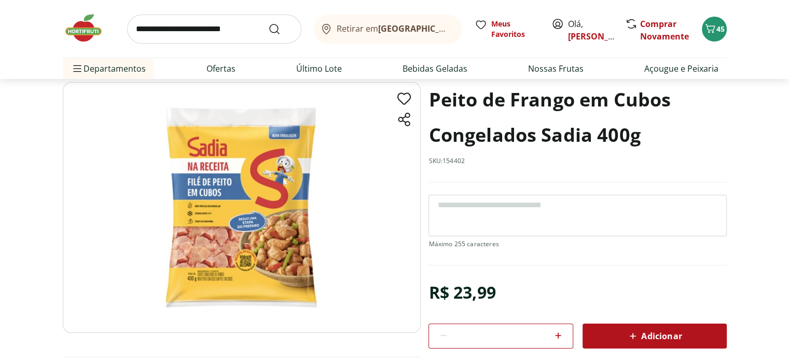
click at [244, 223] on img at bounding box center [242, 207] width 358 height 251
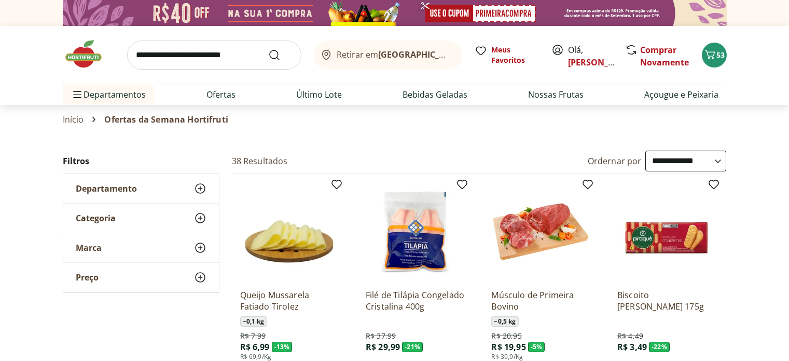
select select "**********"
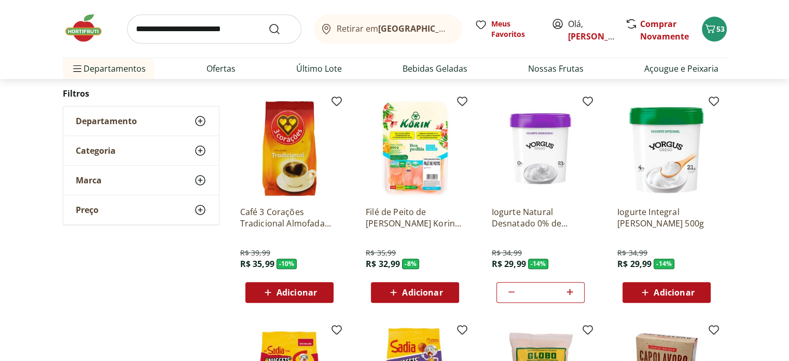
click at [687, 293] on span "Adicionar" at bounding box center [674, 292] width 40 height 8
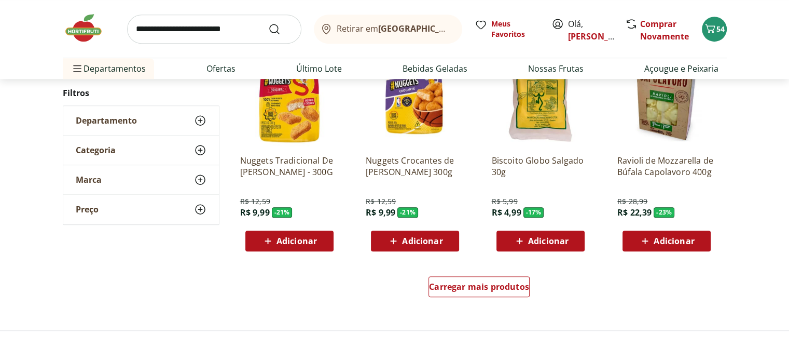
scroll to position [623, 0]
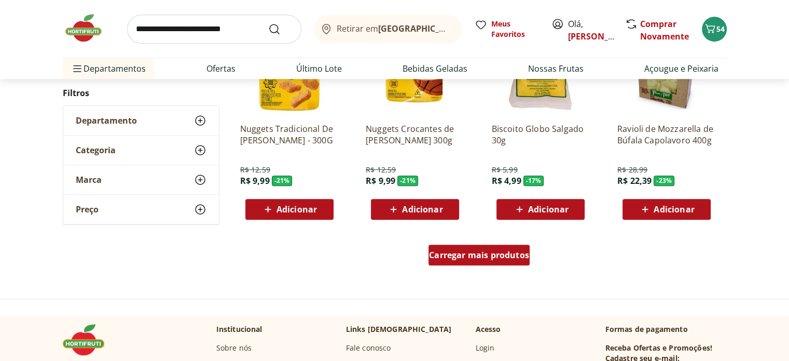
click at [493, 248] on div "Carregar mais produtos" at bounding box center [479, 254] width 101 height 21
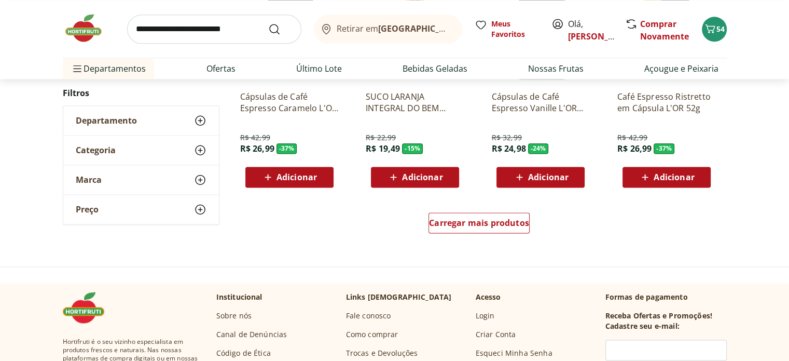
scroll to position [1349, 0]
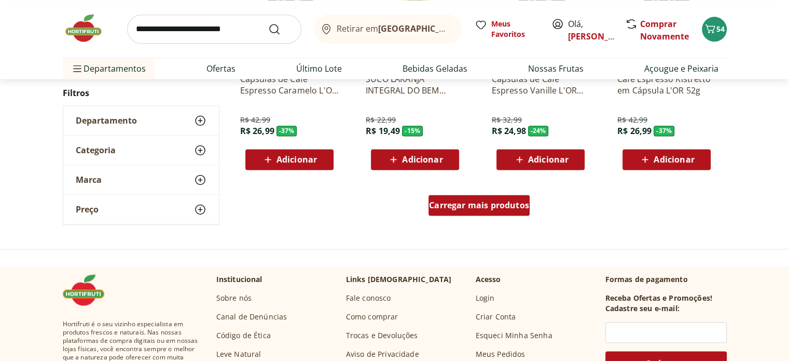
click at [472, 203] on span "Carregar mais produtos" at bounding box center [479, 205] width 100 height 8
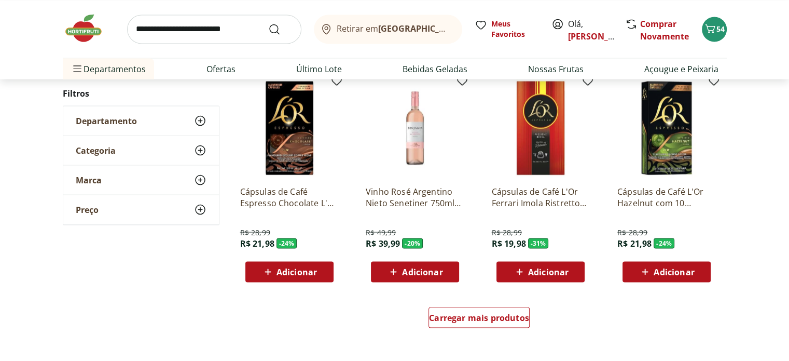
scroll to position [1920, 0]
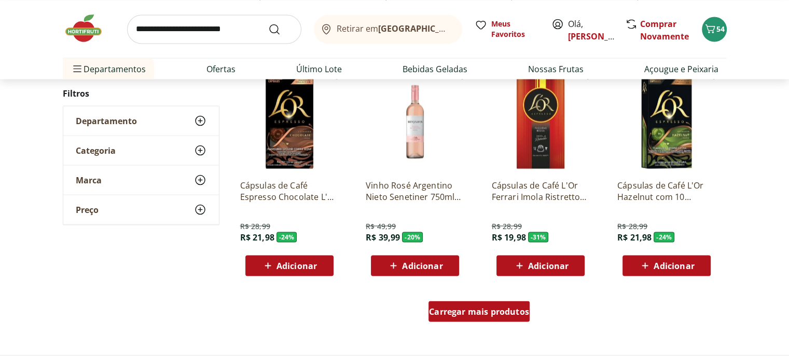
click at [453, 317] on div "Carregar mais produtos" at bounding box center [479, 310] width 101 height 21
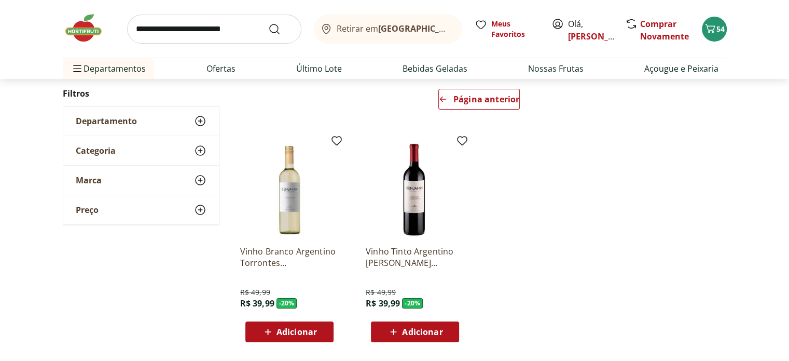
scroll to position [98, 0]
click at [657, 72] on link "Açougue e Peixaria" at bounding box center [682, 68] width 74 height 12
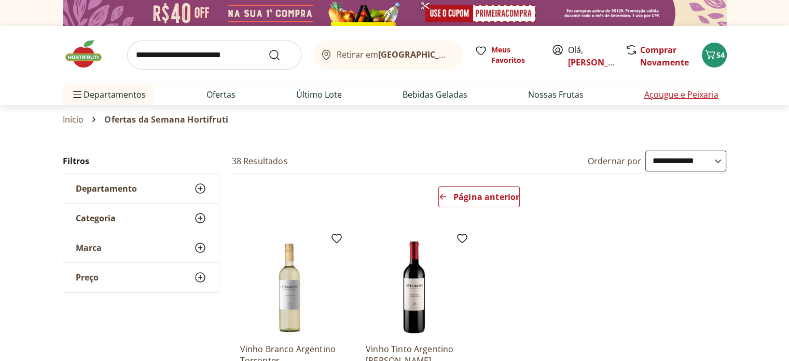
select select "**********"
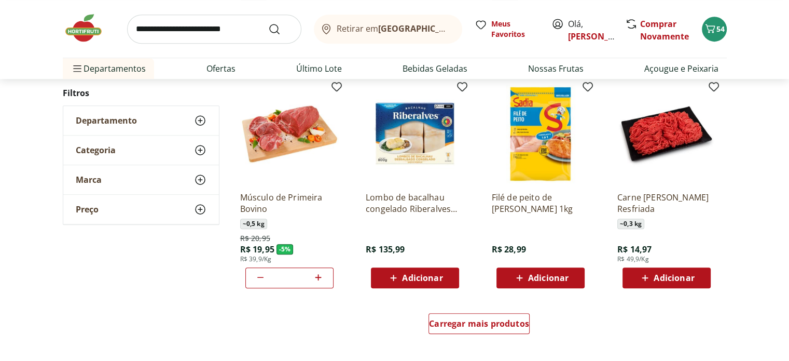
scroll to position [571, 0]
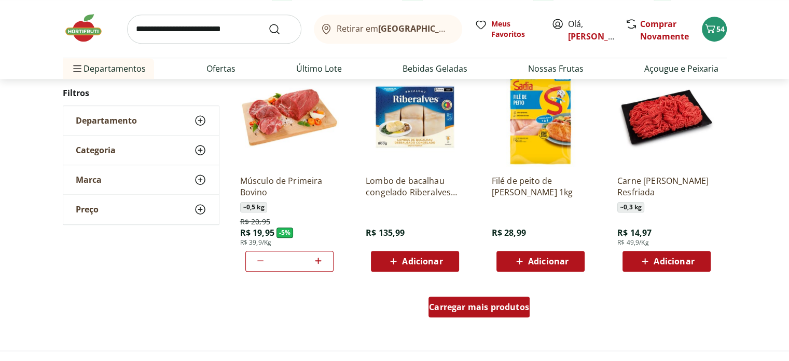
click at [509, 310] on span "Carregar mais produtos" at bounding box center [479, 307] width 100 height 8
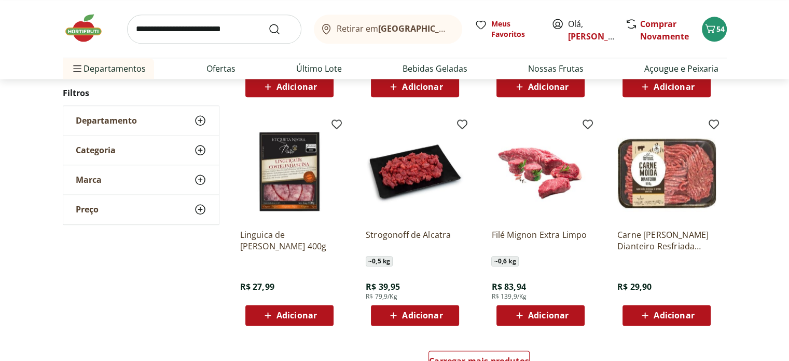
scroll to position [1297, 0]
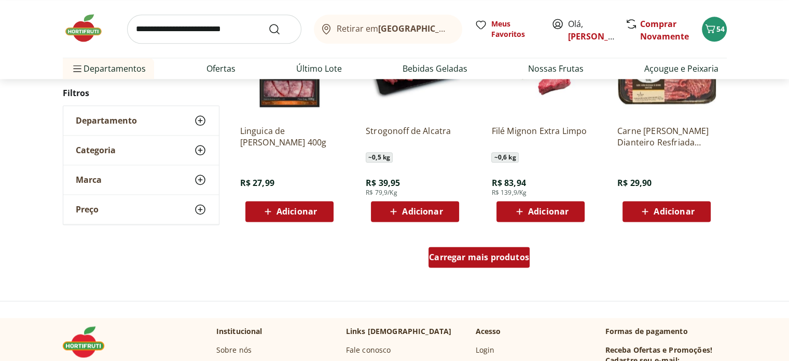
click at [475, 255] on span "Carregar mais produtos" at bounding box center [479, 257] width 100 height 8
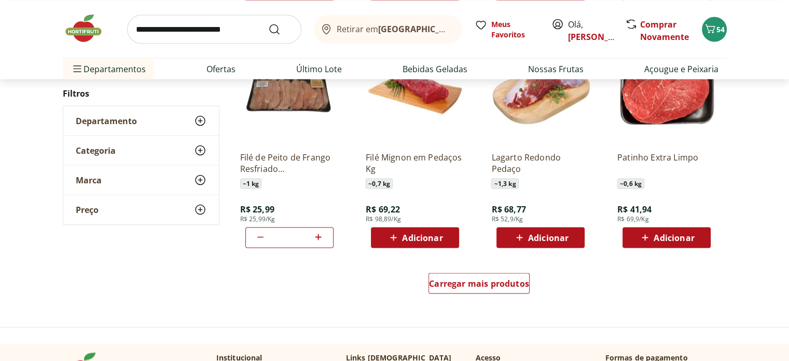
scroll to position [1972, 0]
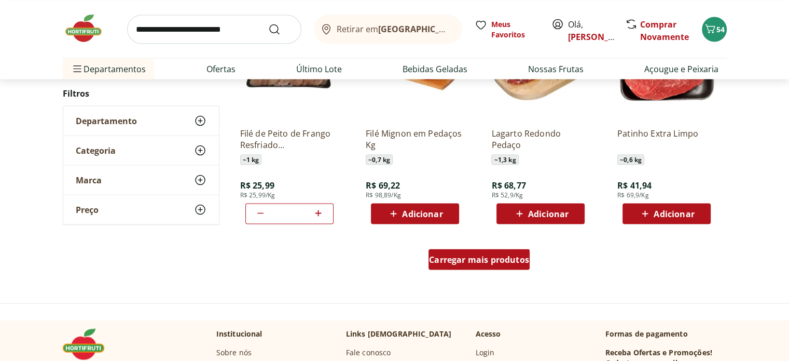
click at [507, 261] on span "Carregar mais produtos" at bounding box center [479, 259] width 100 height 8
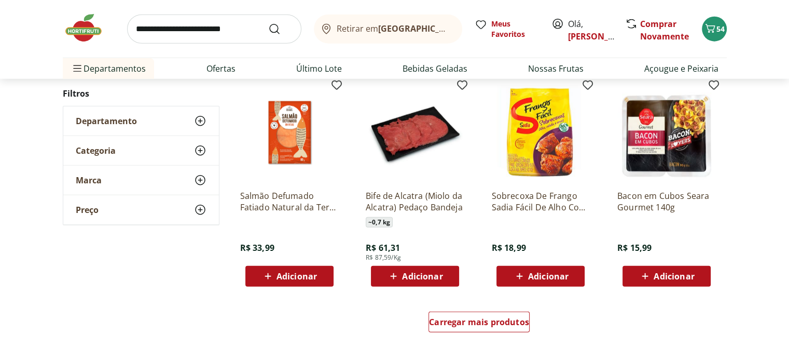
scroll to position [2647, 0]
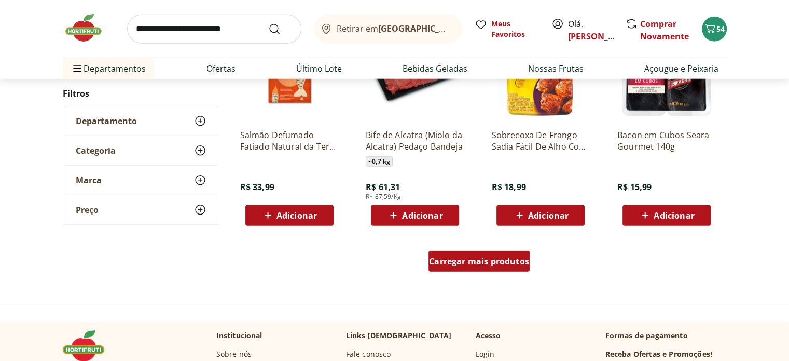
click at [474, 267] on div "Carregar mais produtos" at bounding box center [479, 261] width 101 height 21
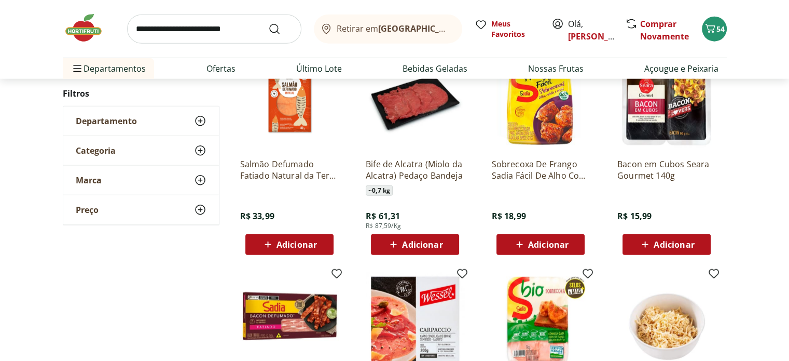
scroll to position [2595, 0]
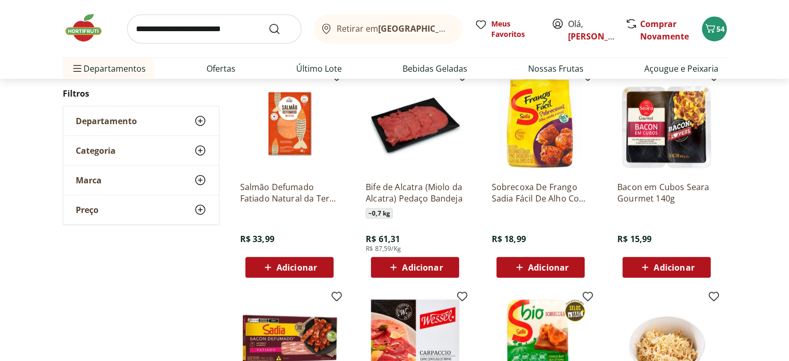
click at [437, 267] on span "Adicionar" at bounding box center [422, 267] width 40 height 8
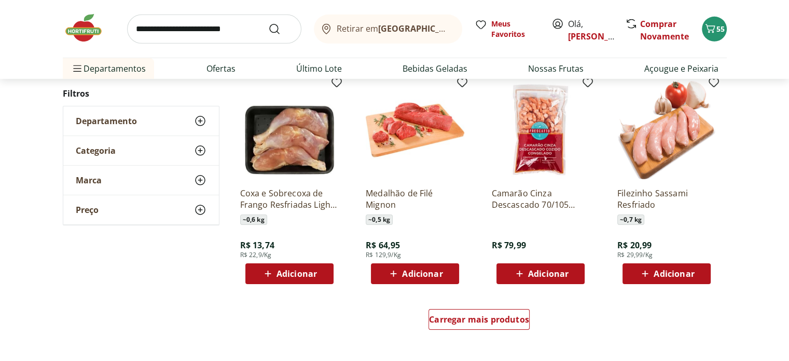
scroll to position [3321, 0]
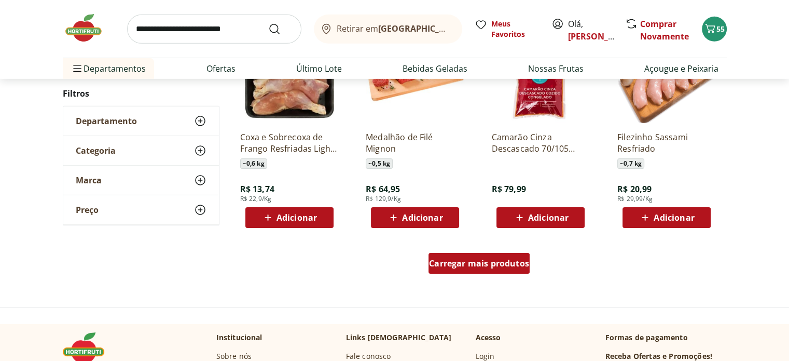
click at [487, 265] on span "Carregar mais produtos" at bounding box center [479, 263] width 100 height 8
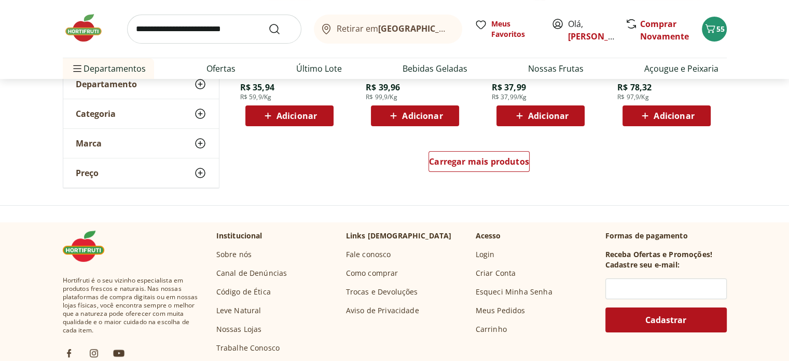
scroll to position [4048, 0]
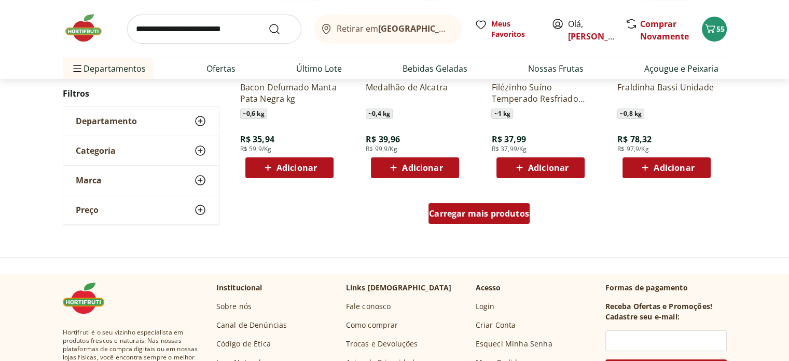
click at [471, 209] on span "Carregar mais produtos" at bounding box center [479, 213] width 100 height 8
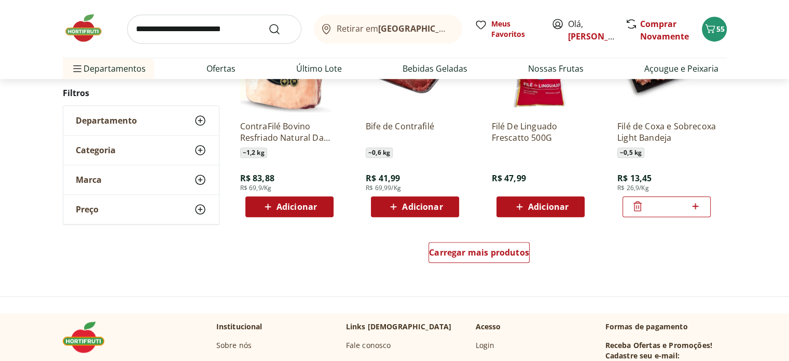
scroll to position [4671, 0]
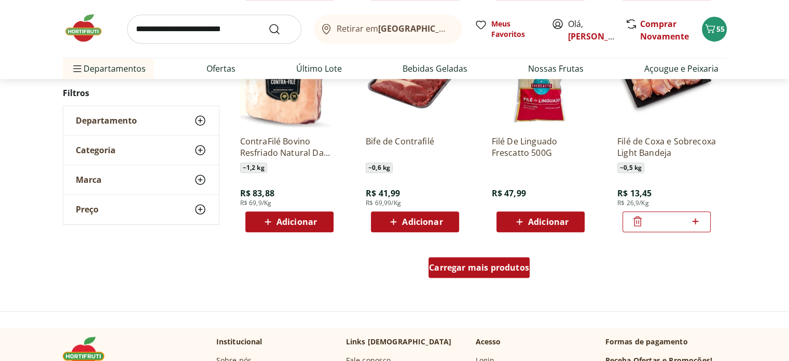
click at [462, 265] on span "Carregar mais produtos" at bounding box center [479, 267] width 100 height 8
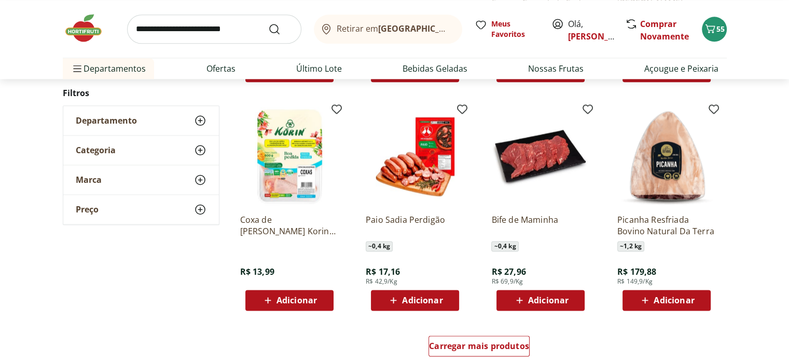
scroll to position [5294, 0]
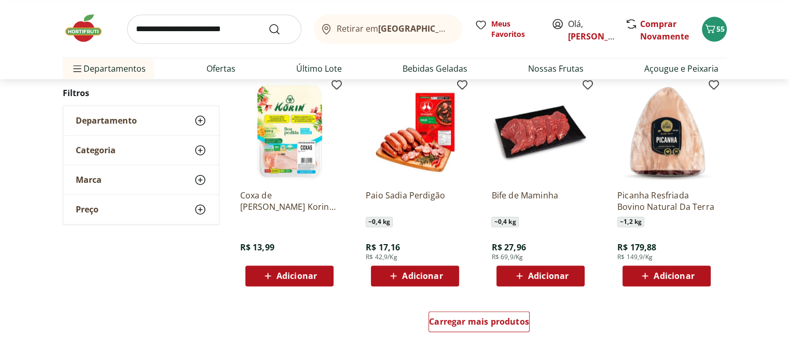
click at [525, 282] on div "Adicionar" at bounding box center [541, 275] width 72 height 19
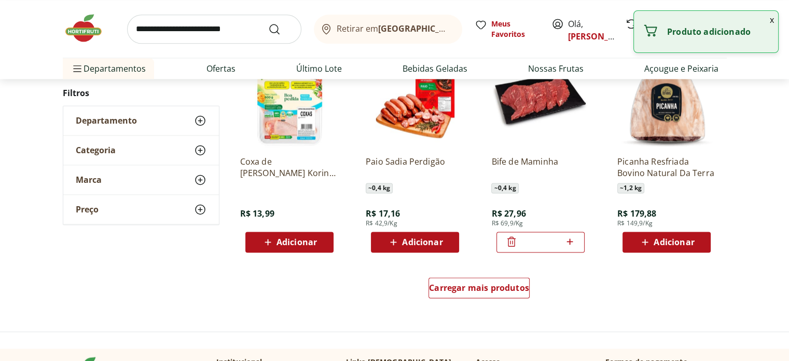
scroll to position [5345, 0]
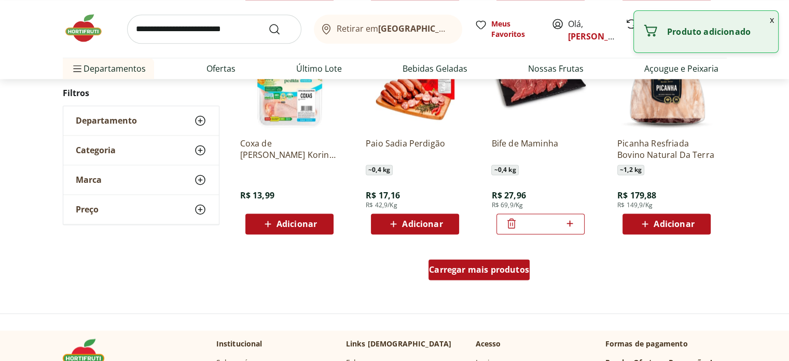
click at [512, 267] on span "Carregar mais produtos" at bounding box center [479, 269] width 100 height 8
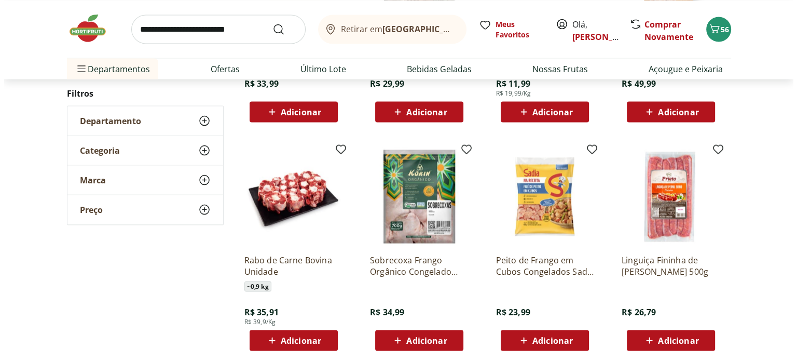
scroll to position [5813, 0]
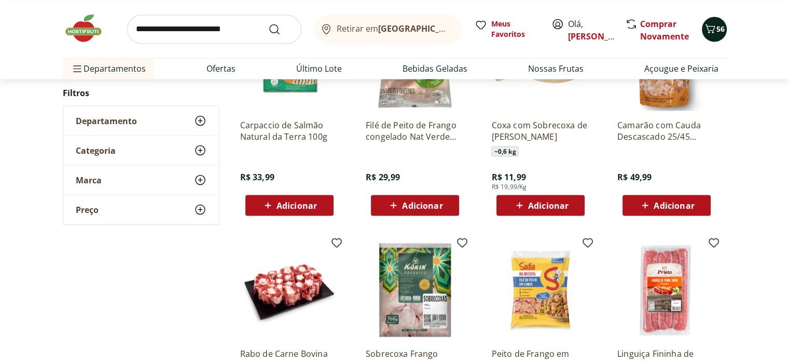
click at [721, 32] on span "56" at bounding box center [721, 29] width 8 height 10
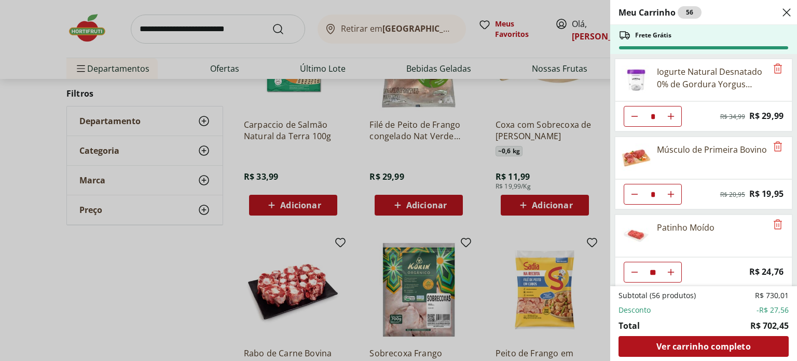
scroll to position [52, 0]
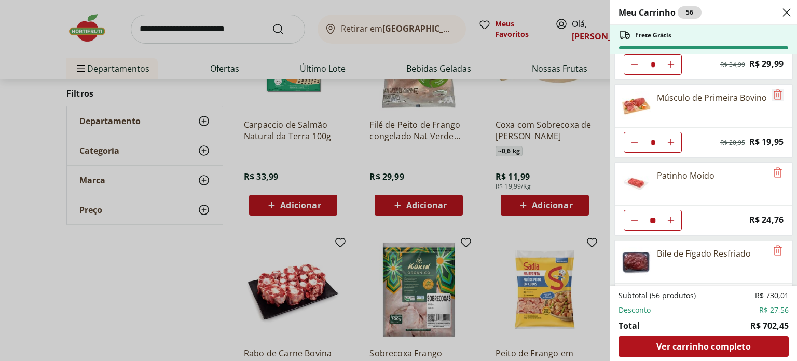
click at [773, 91] on icon "Remove" at bounding box center [778, 94] width 12 height 12
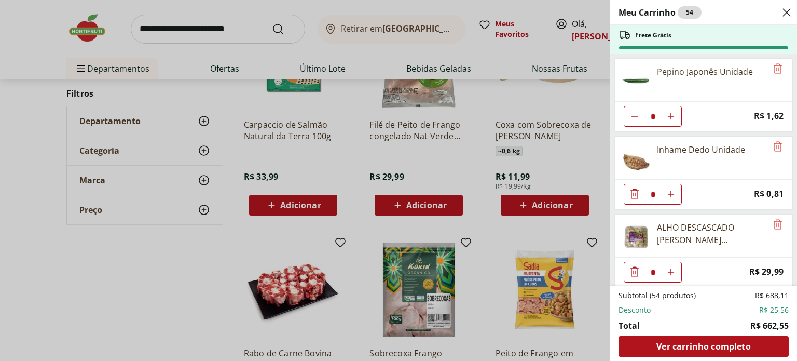
scroll to position [830, 0]
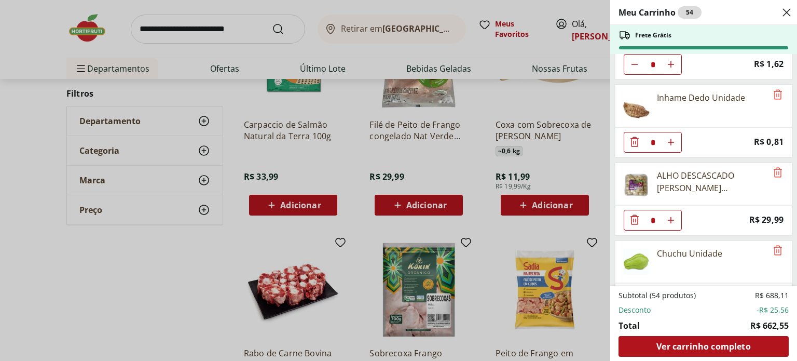
click at [673, 138] on icon "Aumentar Quantidade" at bounding box center [671, 142] width 8 height 8
type input "*"
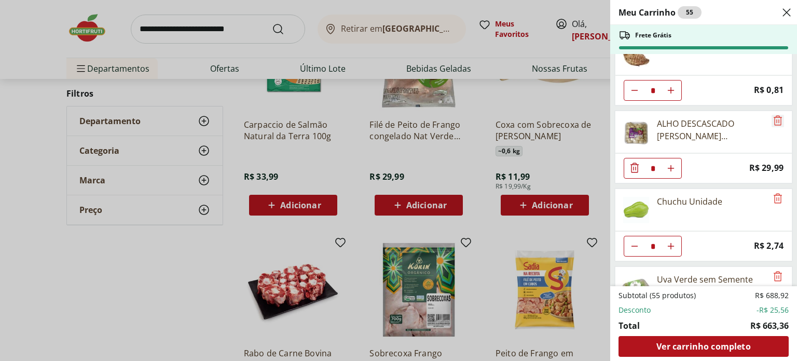
click at [774, 115] on icon "Remove" at bounding box center [778, 120] width 8 height 10
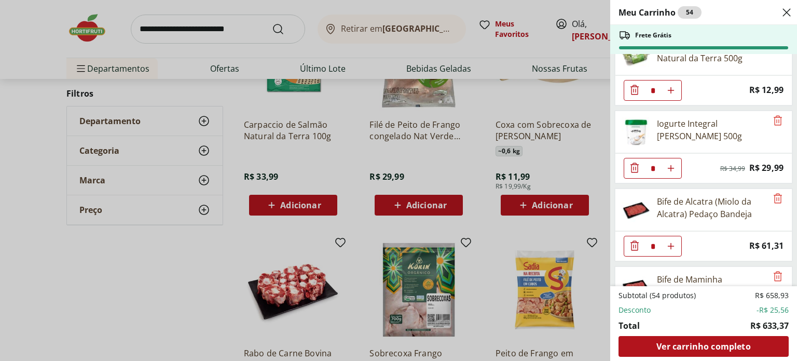
scroll to position [1085, 0]
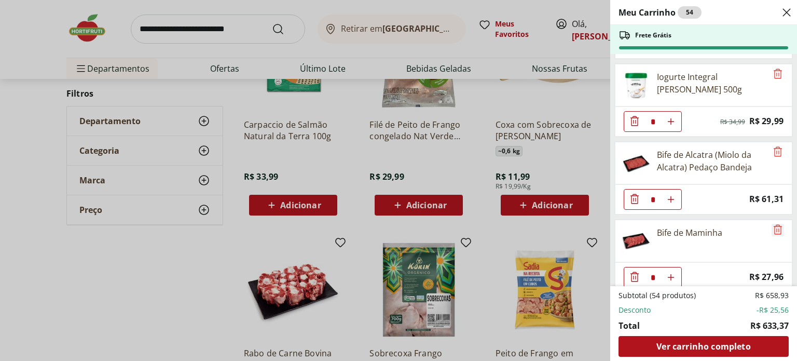
click at [774, 223] on icon "Remove" at bounding box center [778, 229] width 12 height 12
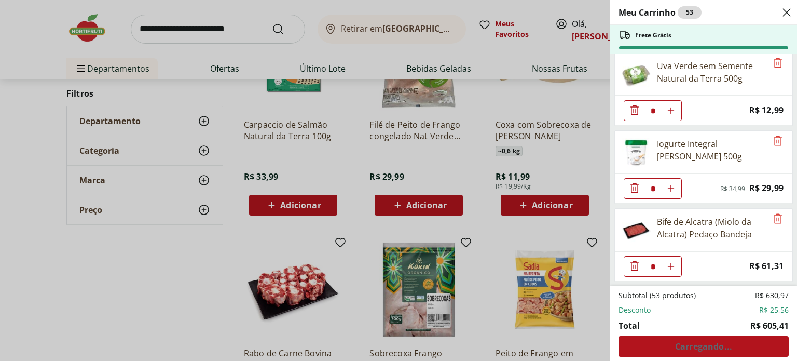
scroll to position [1007, 0]
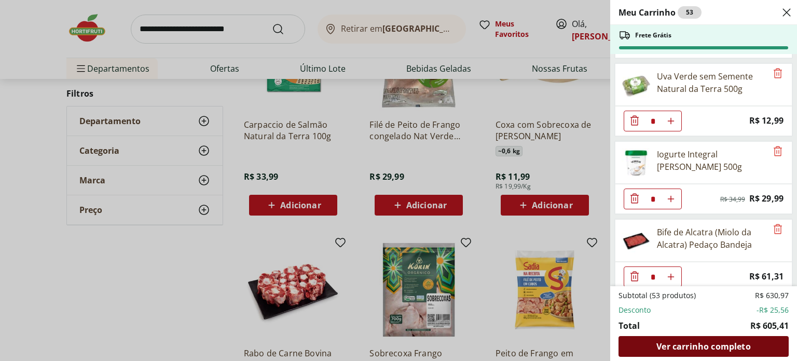
click at [724, 348] on span "Ver carrinho completo" at bounding box center [704, 346] width 94 height 8
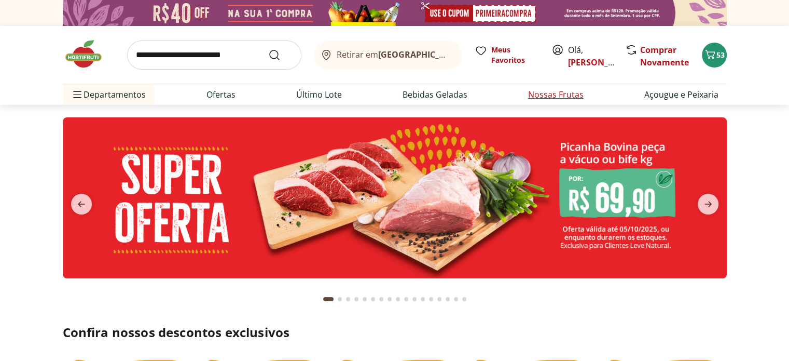
click at [544, 91] on link "Nossas Frutas" at bounding box center [556, 94] width 56 height 12
select select "**********"
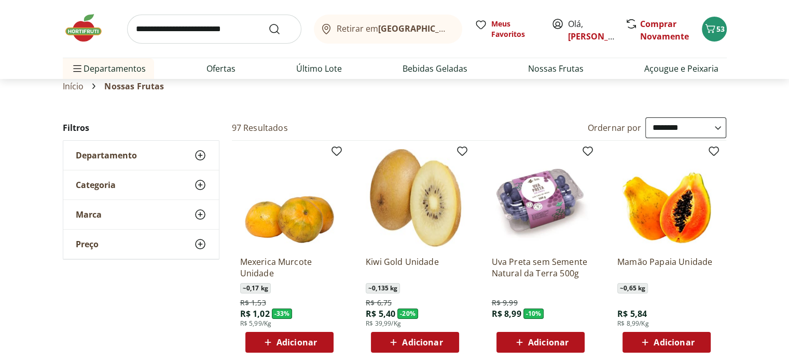
scroll to position [104, 0]
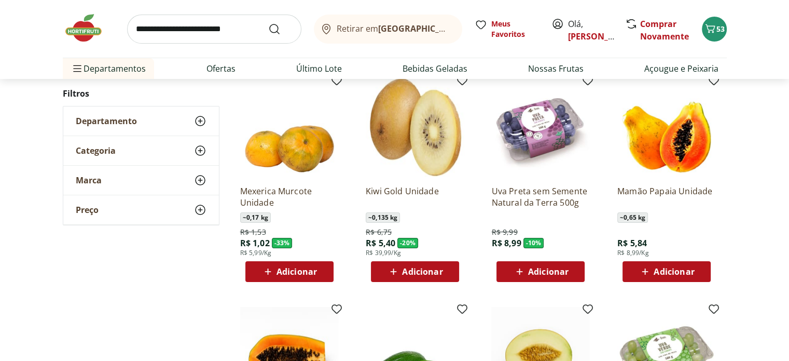
click at [668, 275] on span "Adicionar" at bounding box center [674, 271] width 40 height 8
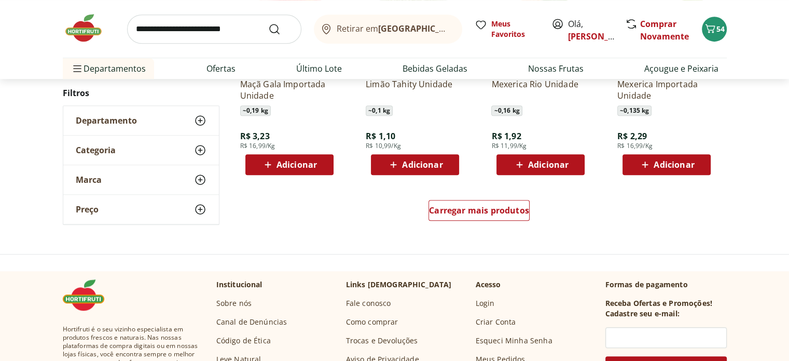
scroll to position [727, 0]
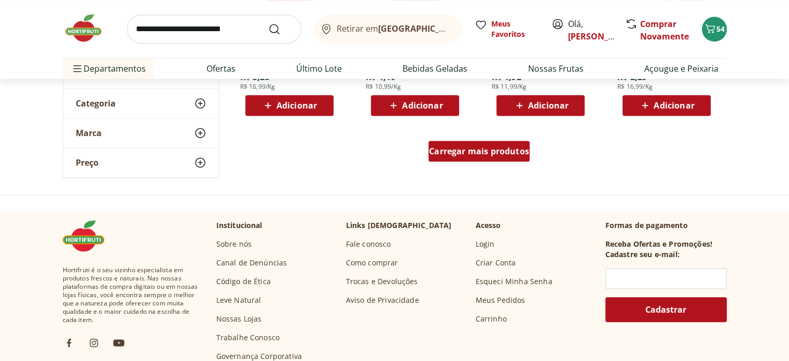
click at [496, 153] on span "Carregar mais produtos" at bounding box center [479, 151] width 100 height 8
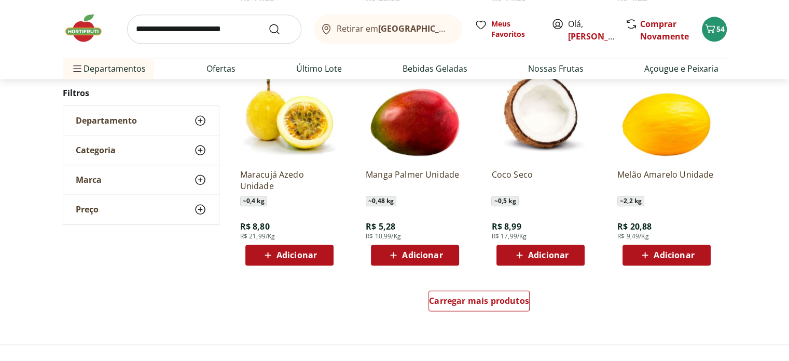
scroll to position [1297, 0]
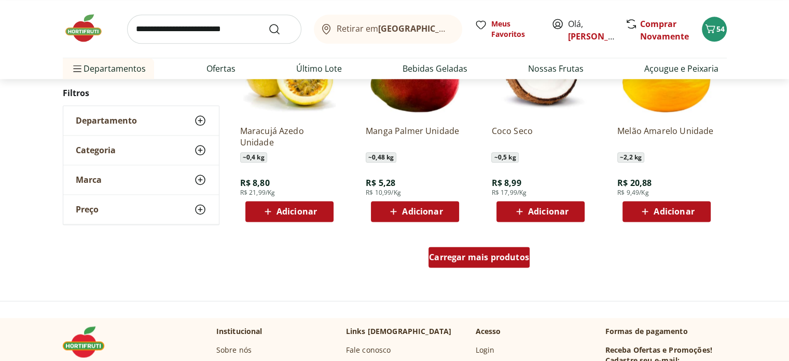
click at [518, 249] on div "Carregar mais produtos" at bounding box center [479, 257] width 101 height 21
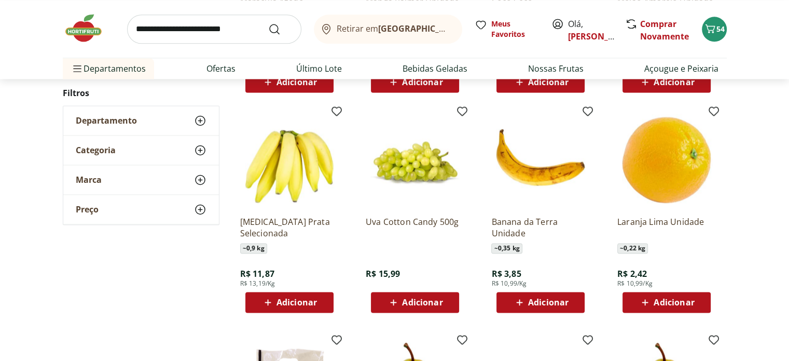
scroll to position [1453, 0]
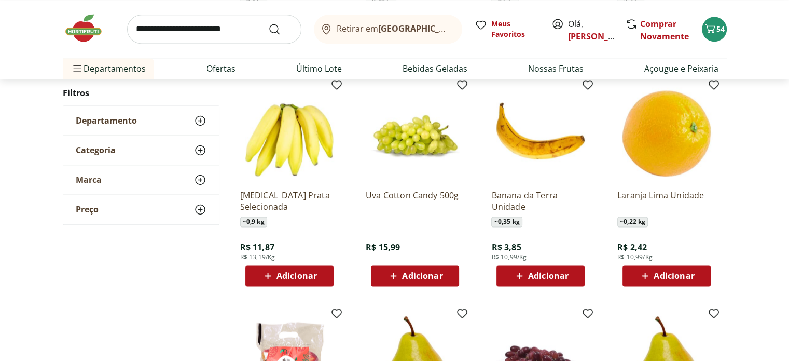
click at [233, 26] on input "search" at bounding box center [214, 29] width 174 height 29
type input "**********"
click at [268, 23] on button "Submit Search" at bounding box center [280, 29] width 25 height 12
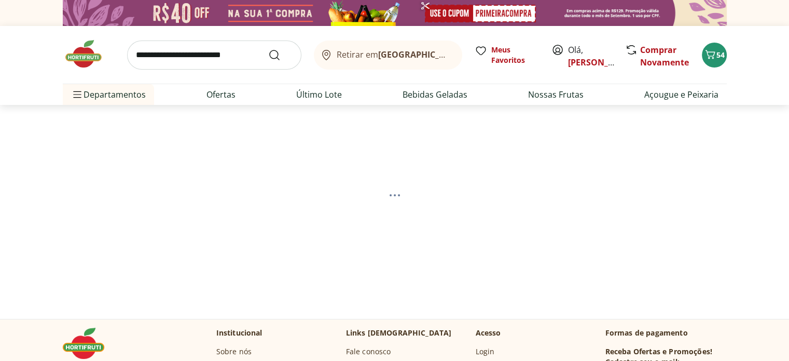
select select "**********"
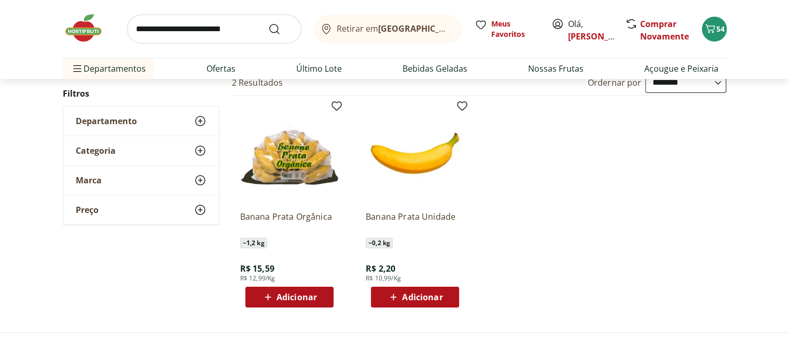
scroll to position [208, 0]
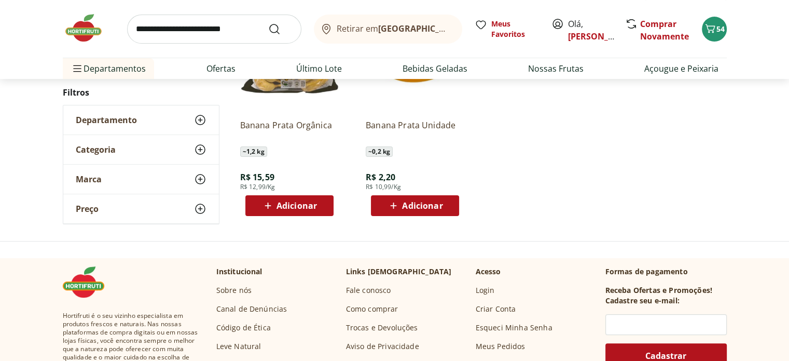
click at [420, 207] on span "Adicionar" at bounding box center [422, 205] width 40 height 8
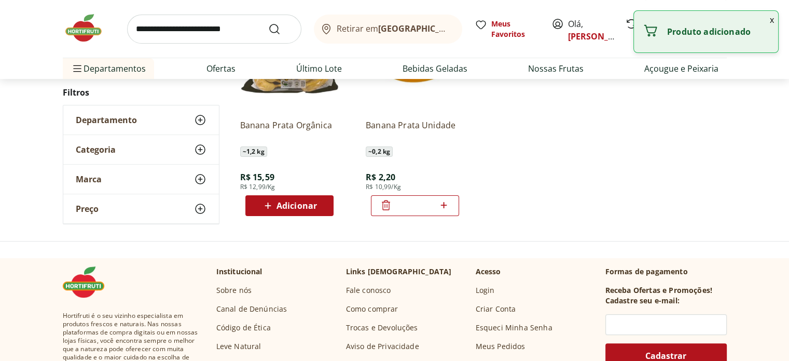
click at [446, 203] on icon at bounding box center [443, 205] width 13 height 12
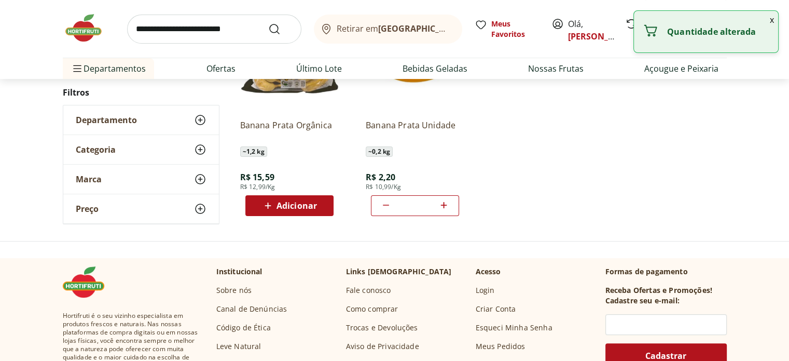
click at [446, 203] on icon at bounding box center [443, 205] width 13 height 12
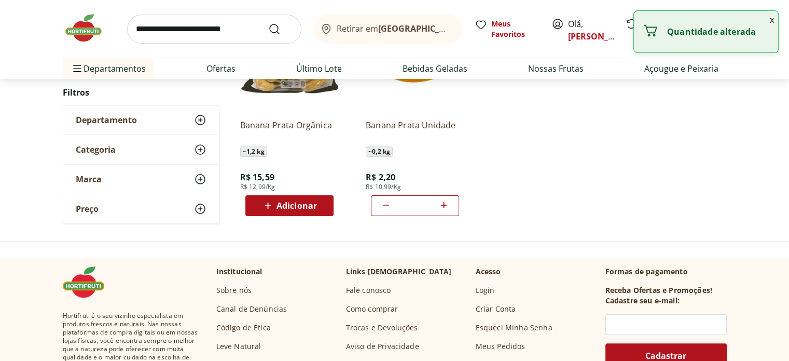
click at [446, 203] on icon at bounding box center [443, 205] width 13 height 12
type input "**"
click at [207, 29] on input "search" at bounding box center [214, 29] width 174 height 29
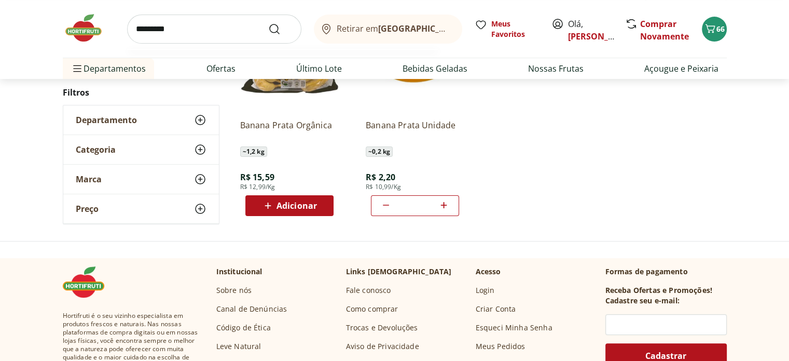
type input "*********"
click at [268, 23] on button "Submit Search" at bounding box center [280, 29] width 25 height 12
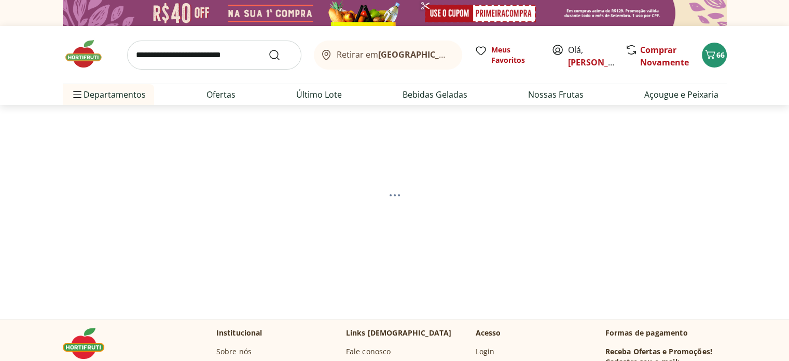
select select "**********"
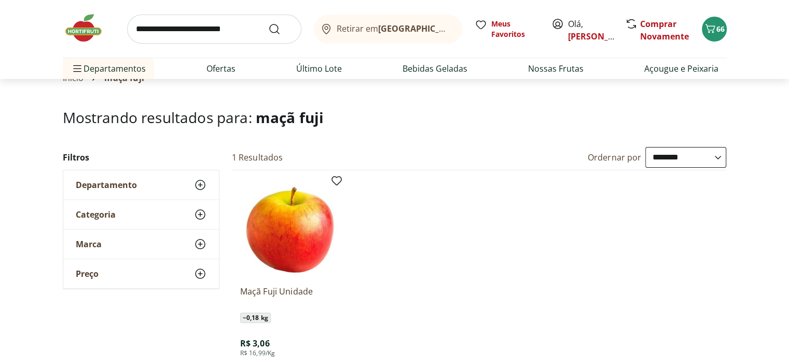
scroll to position [156, 0]
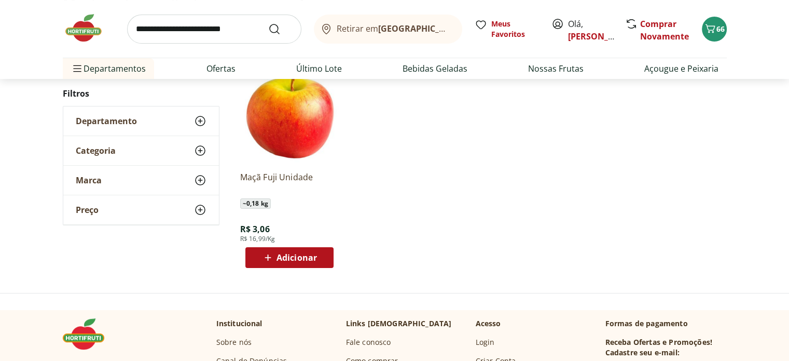
click at [278, 255] on span "Adicionar" at bounding box center [297, 257] width 40 height 8
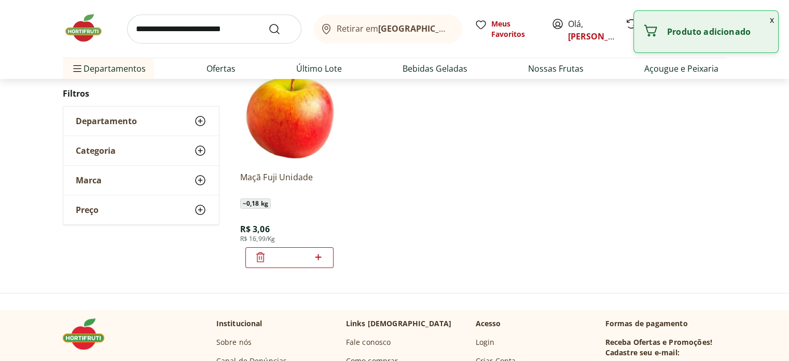
click at [319, 256] on icon at bounding box center [319, 257] width 6 height 6
type input "*"
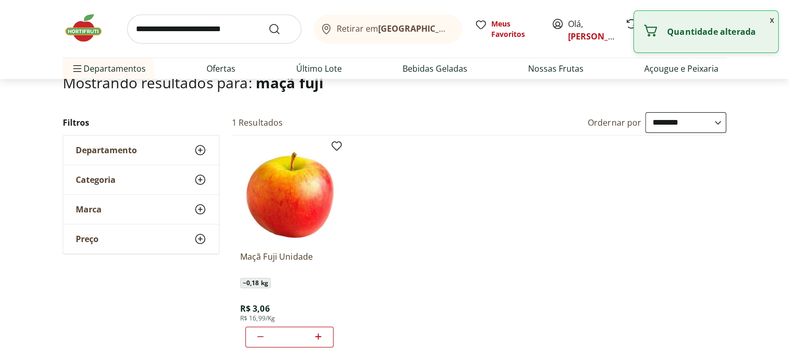
scroll to position [0, 0]
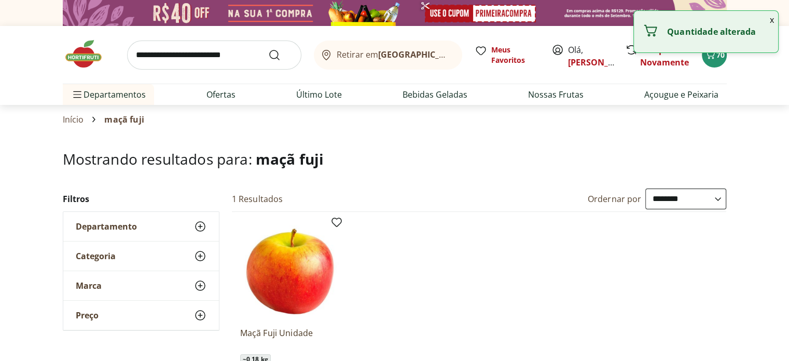
click at [206, 53] on input "search" at bounding box center [214, 54] width 174 height 29
type input "****"
click at [268, 49] on button "Submit Search" at bounding box center [280, 55] width 25 height 12
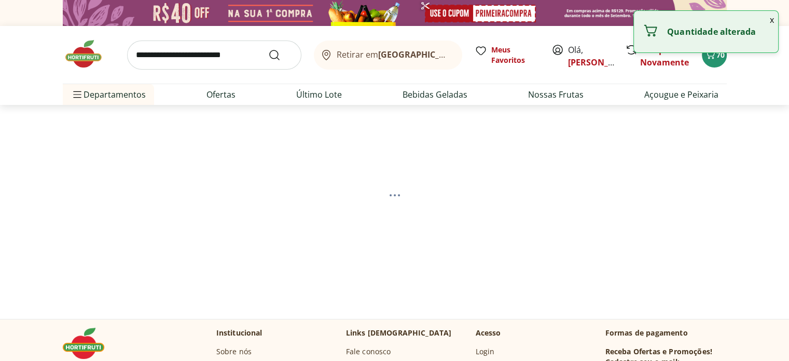
select select "**********"
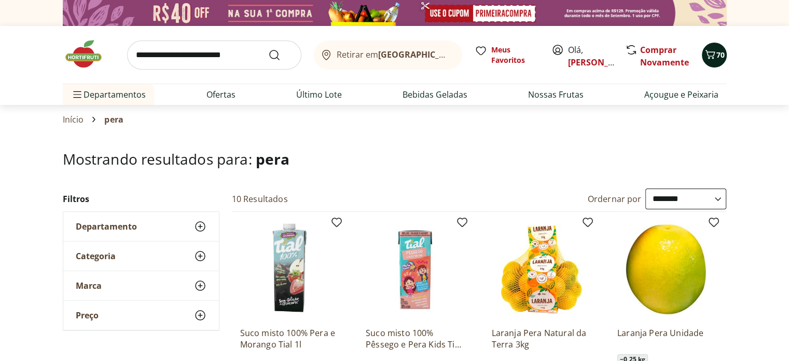
click at [712, 50] on icon "Carrinho" at bounding box center [710, 54] width 12 height 12
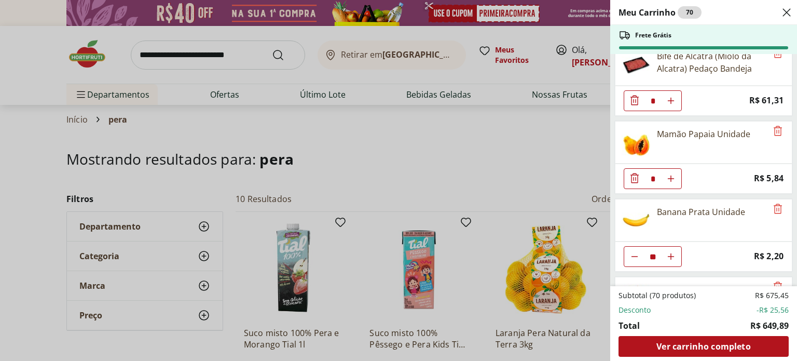
scroll to position [1239, 0]
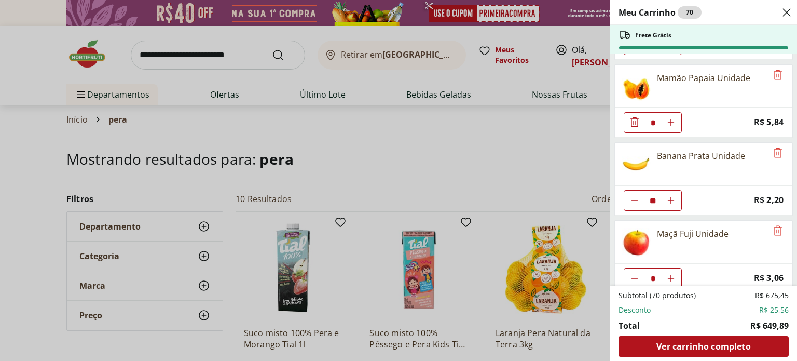
click at [673, 118] on use "Aumentar Quantidade" at bounding box center [671, 122] width 8 height 8
type input "*"
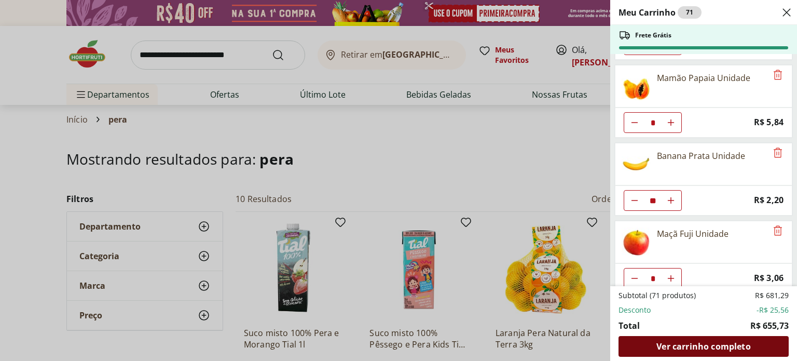
click at [714, 343] on span "Ver carrinho completo" at bounding box center [704, 346] width 94 height 8
